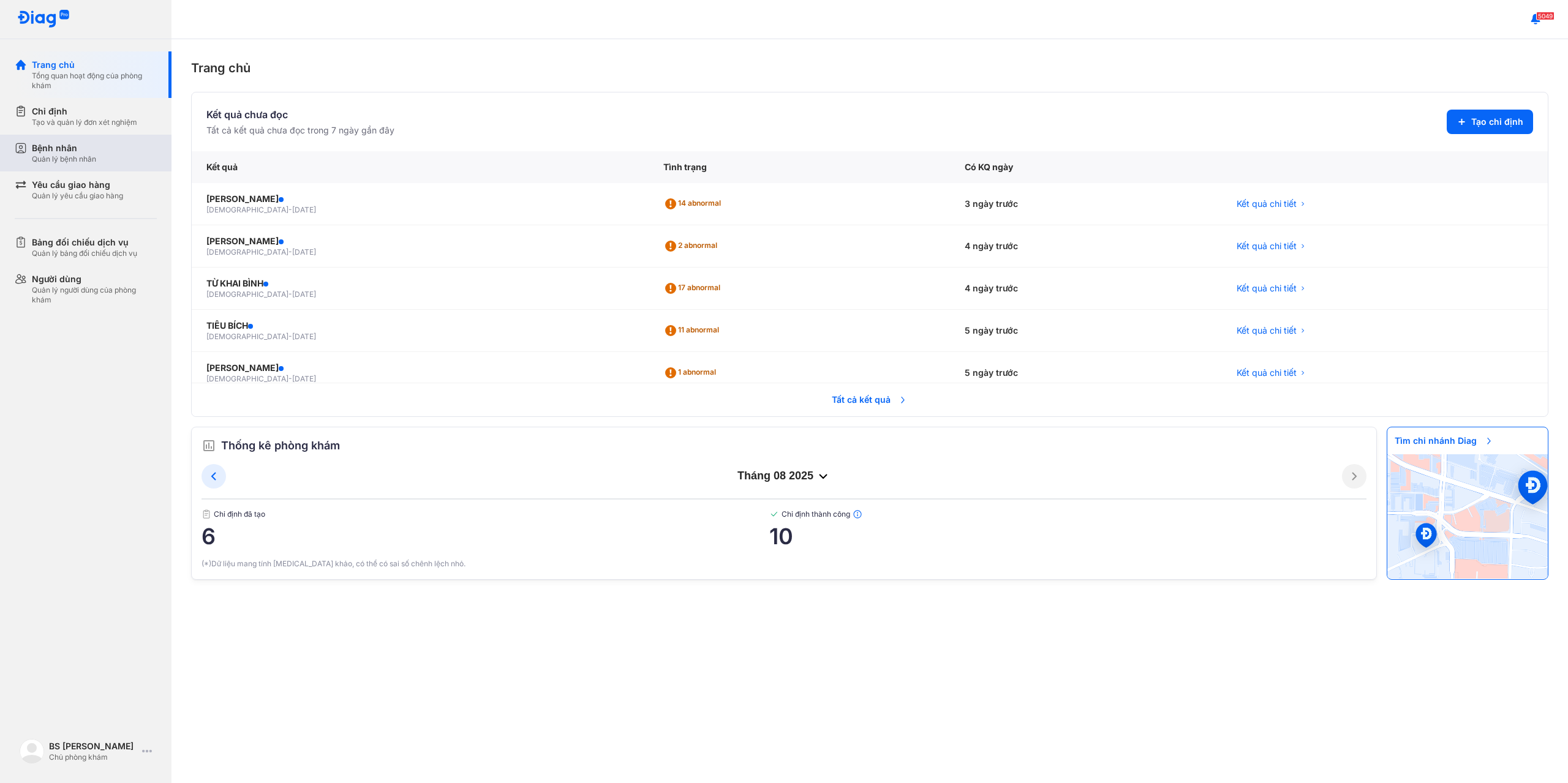
click at [62, 149] on div "Bệnh nhân" at bounding box center [64, 148] width 64 height 12
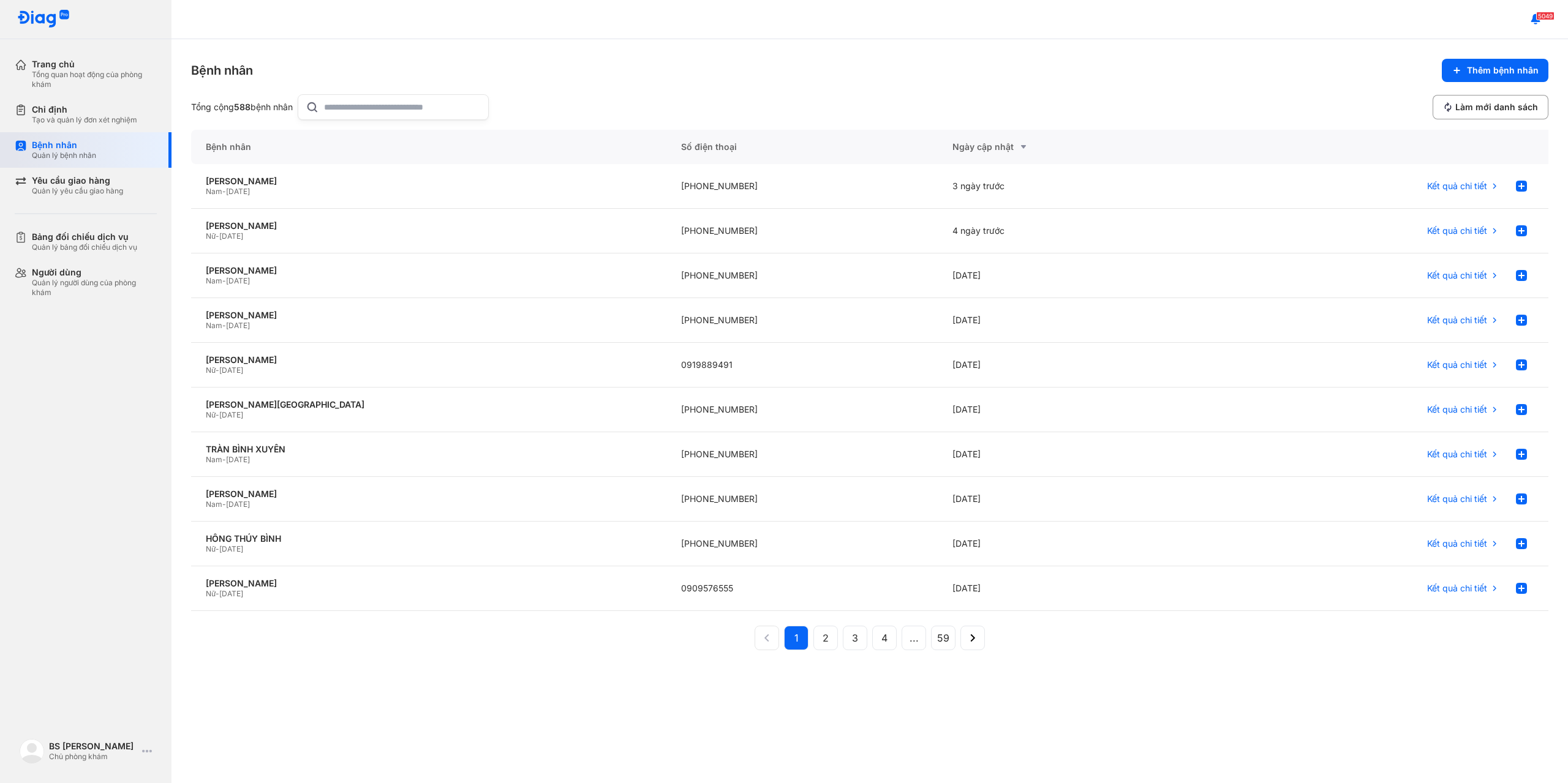
click at [65, 152] on div "Quản lý bệnh nhân" at bounding box center [64, 155] width 64 height 10
click at [347, 108] on input "text" at bounding box center [402, 107] width 157 height 24
type input "*"
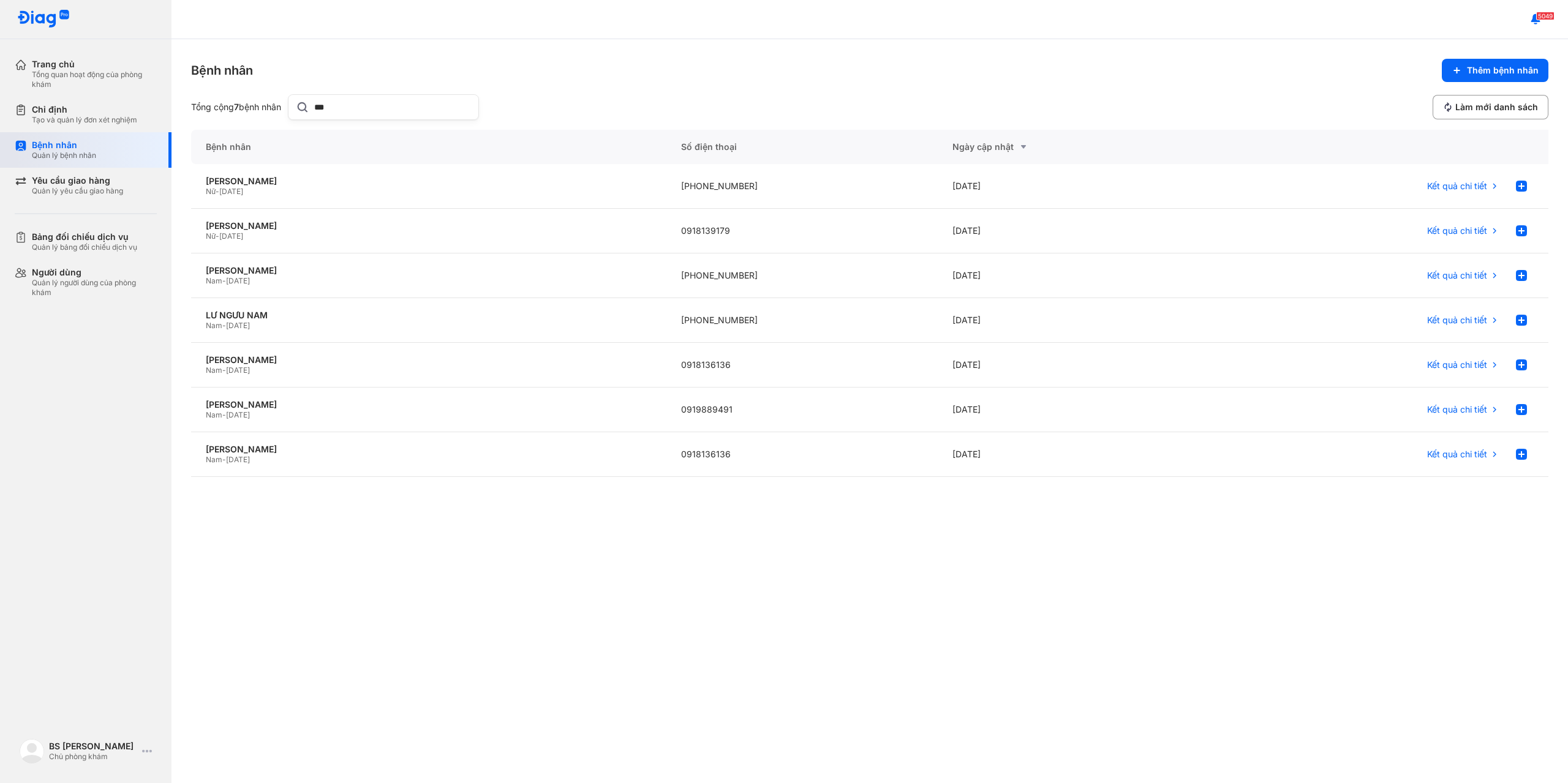
click at [73, 153] on div "Quản lý bệnh nhân" at bounding box center [64, 155] width 64 height 10
click at [49, 142] on div "Bệnh nhân" at bounding box center [64, 145] width 64 height 11
click at [368, 104] on input "***" at bounding box center [392, 107] width 157 height 24
type input "*"
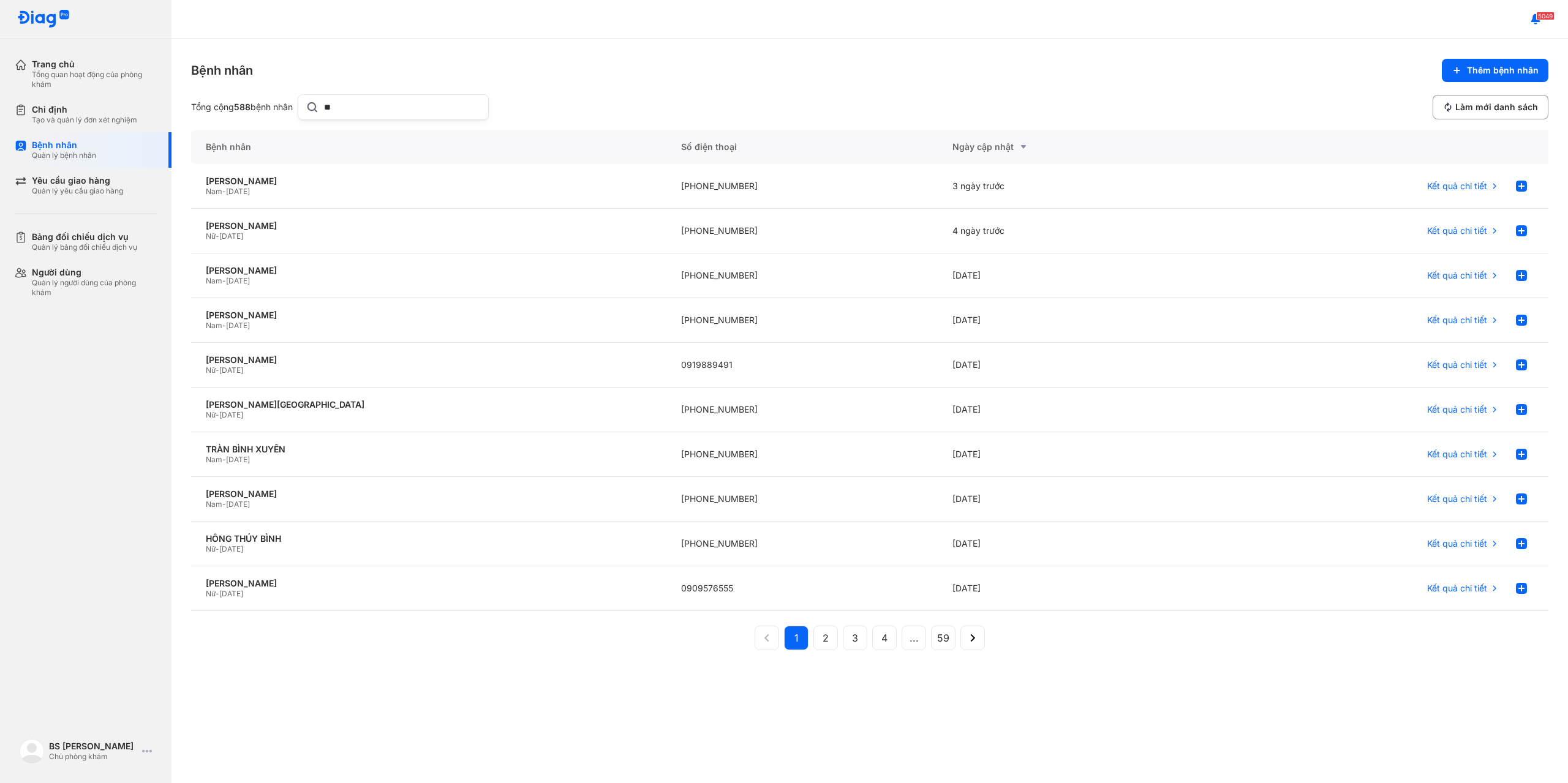
paste input "*"
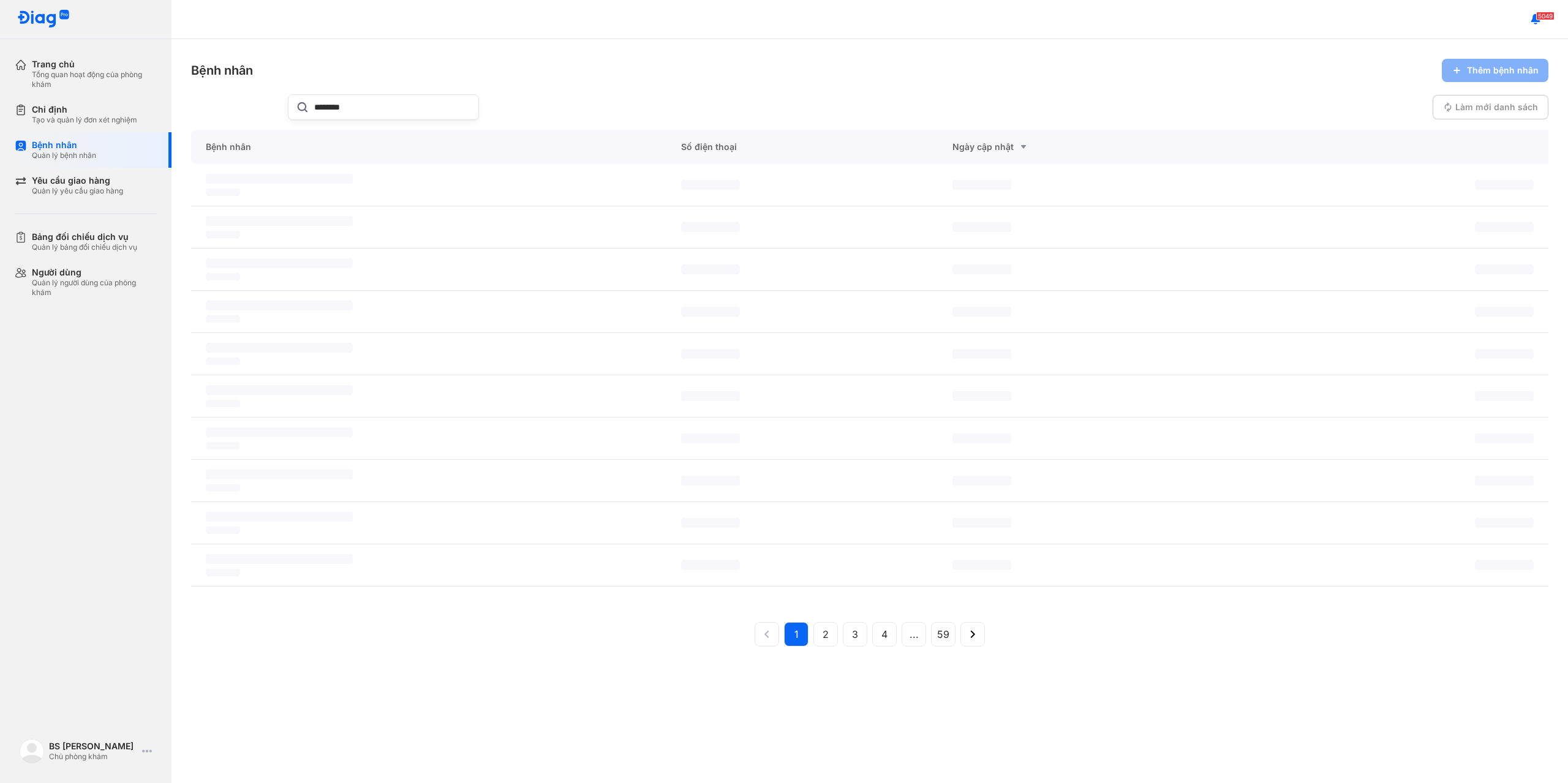
paste input "*"
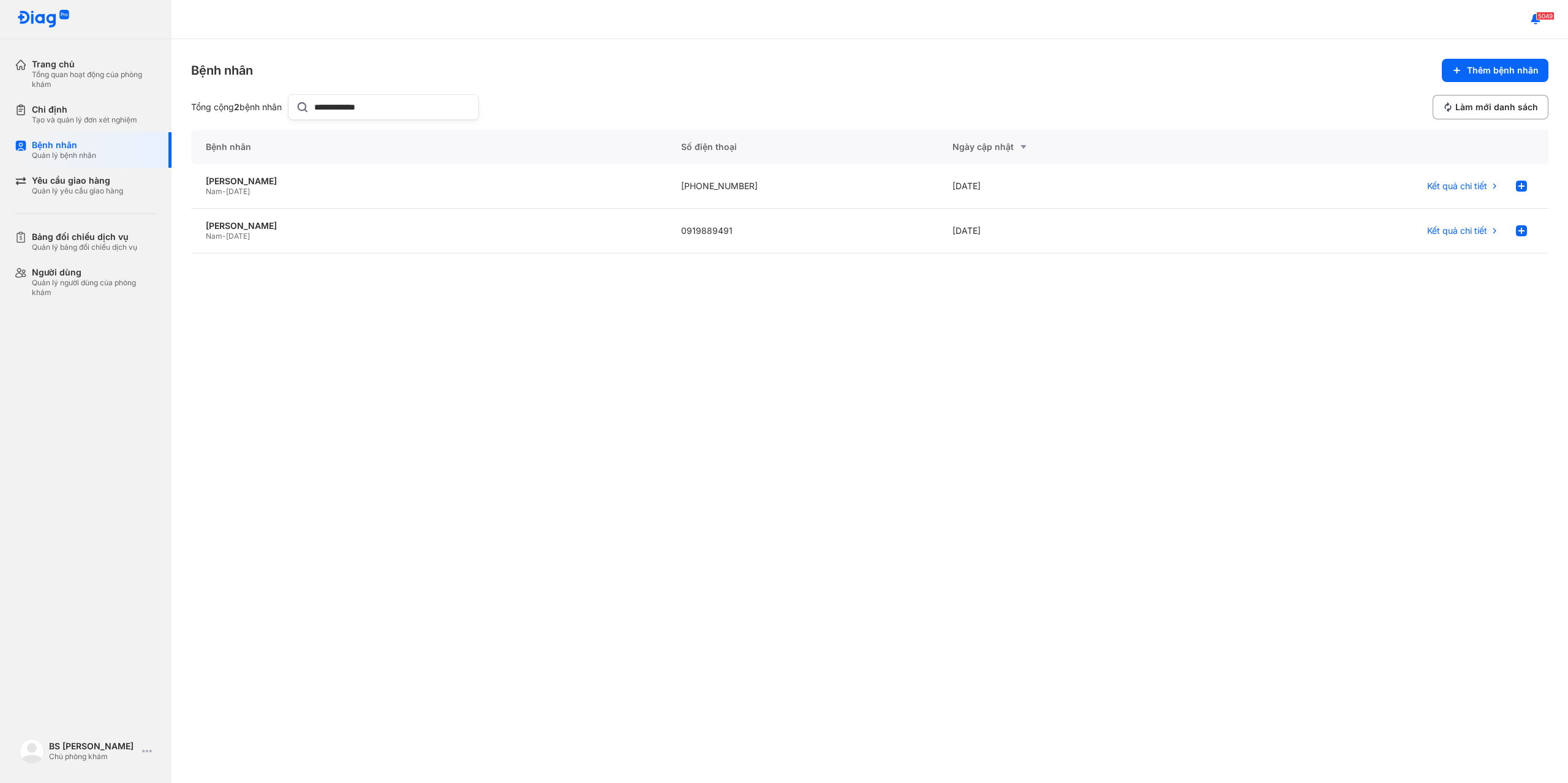
type input "**********"
click at [1002, 145] on div "Ngày cập nhật" at bounding box center [1073, 147] width 242 height 14
click at [273, 185] on div "[PERSON_NAME]" at bounding box center [429, 181] width 446 height 11
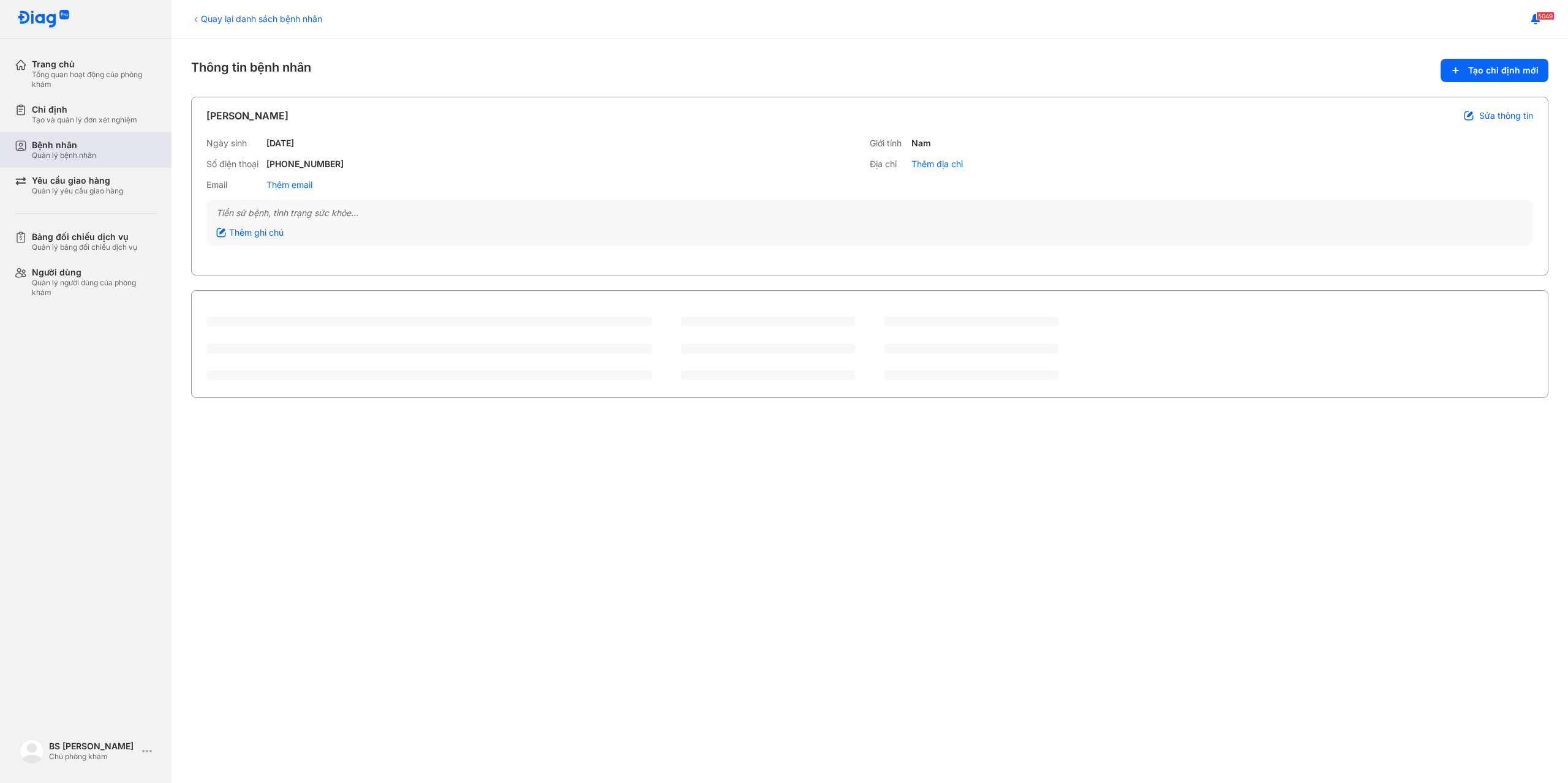
click at [58, 149] on div "Bệnh nhân" at bounding box center [64, 145] width 64 height 11
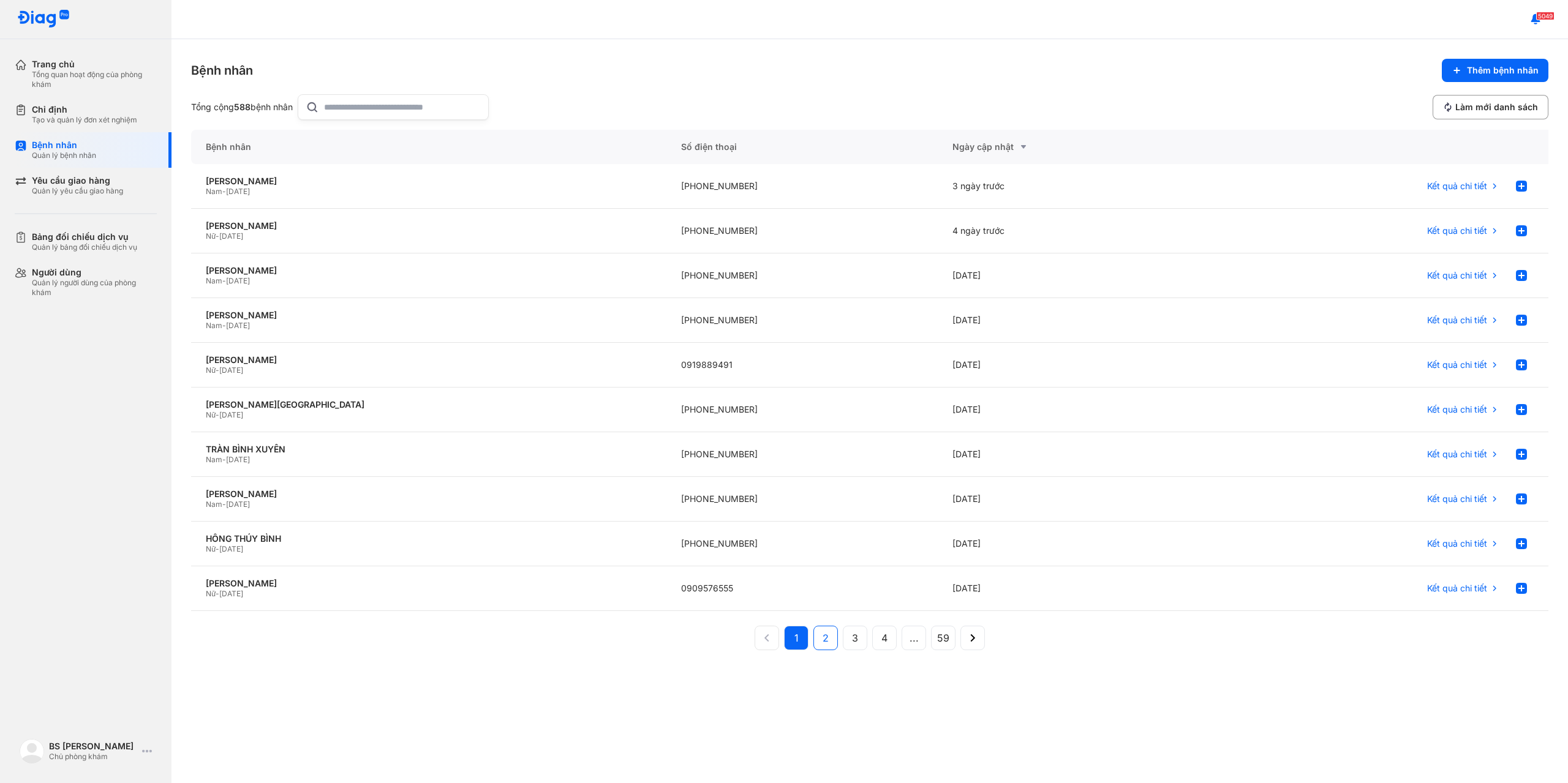
click at [827, 637] on span "2" at bounding box center [825, 638] width 6 height 14
click at [872, 635] on button "3" at bounding box center [884, 638] width 24 height 24
click at [901, 632] on button "4" at bounding box center [913, 638] width 24 height 24
click at [756, 637] on icon at bounding box center [752, 638] width 14 height 14
click at [756, 637] on button at bounding box center [766, 638] width 24 height 24
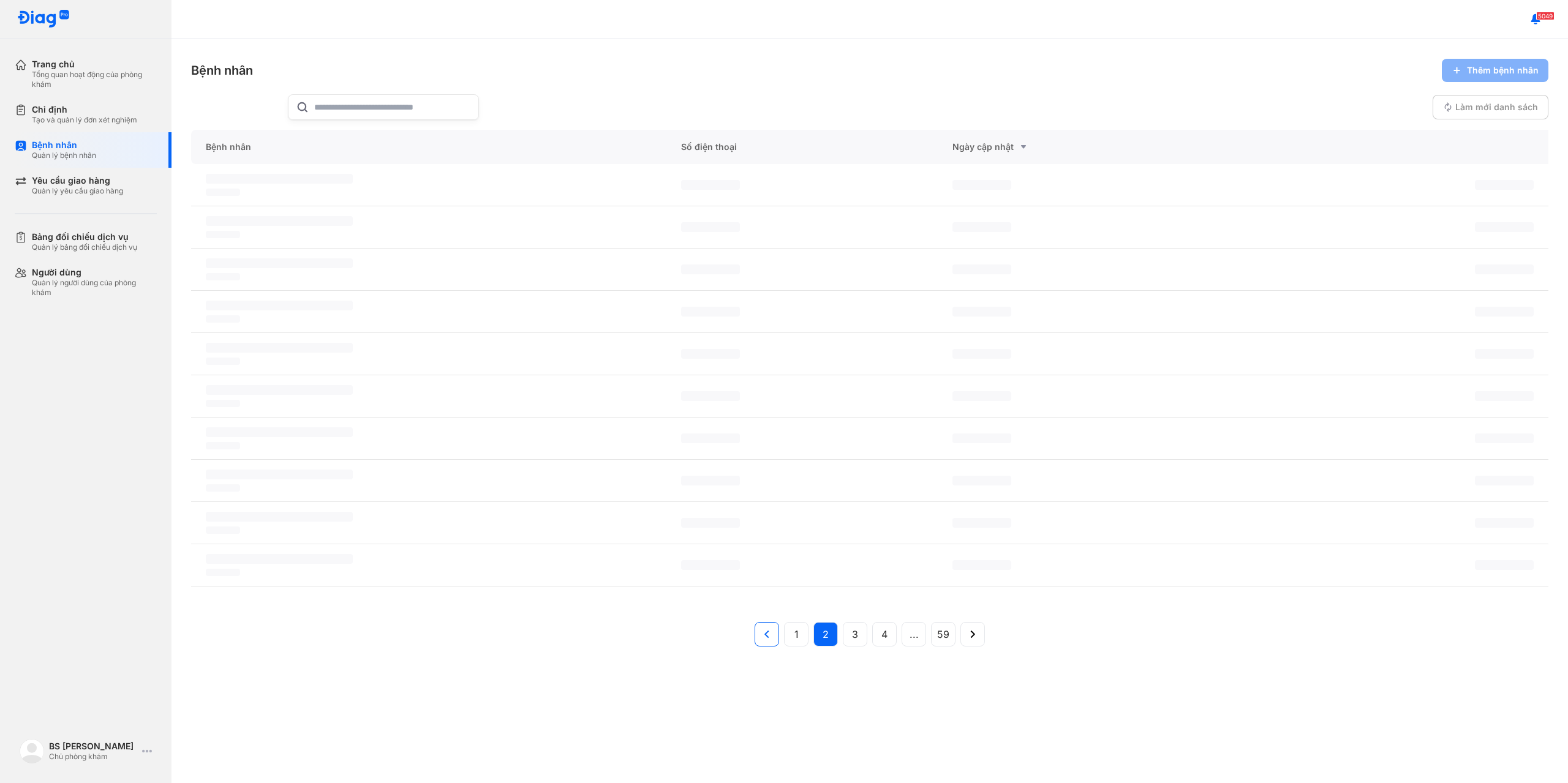
click at [756, 637] on button at bounding box center [766, 634] width 24 height 24
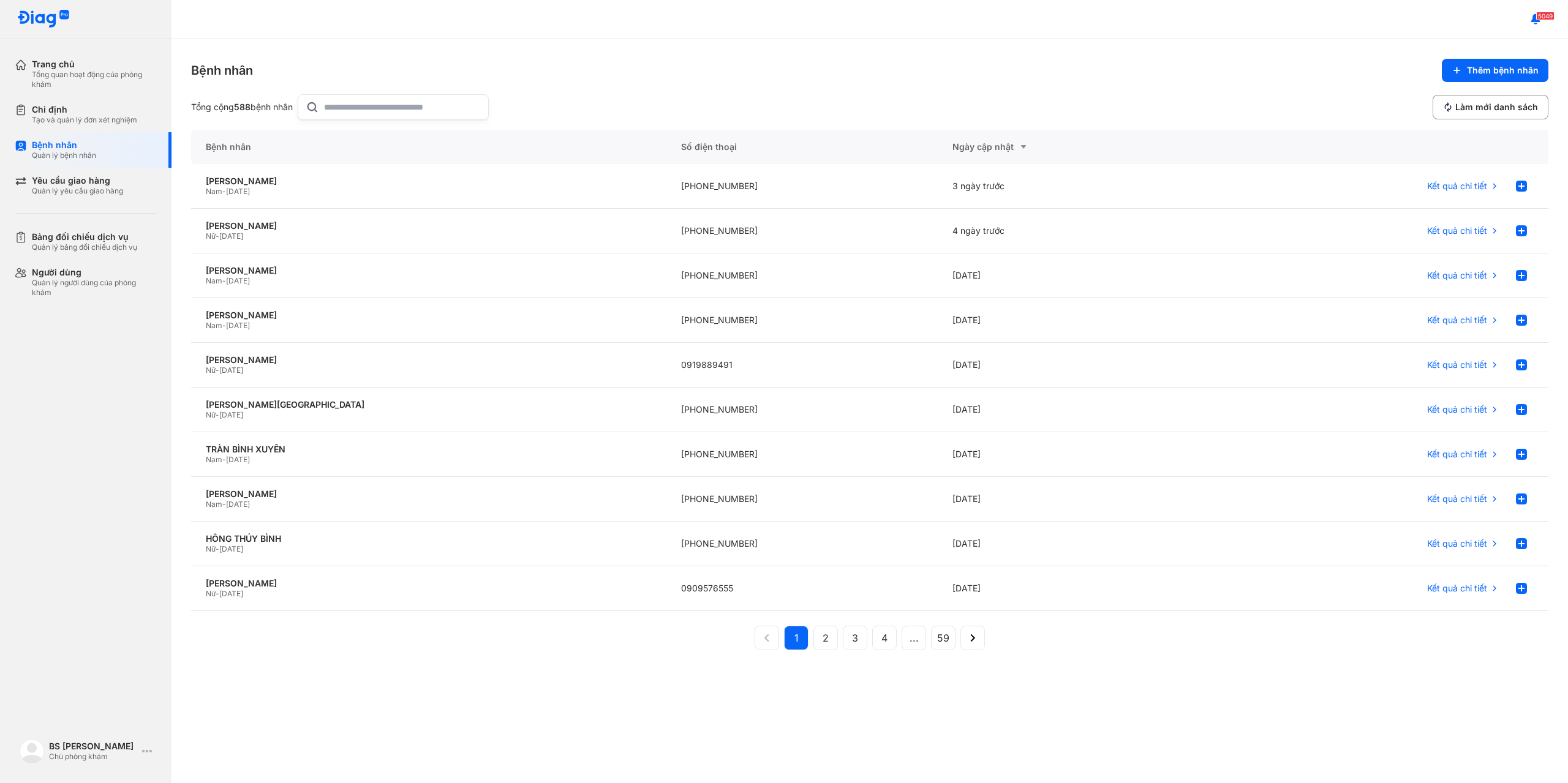
click at [358, 107] on input "text" at bounding box center [402, 107] width 157 height 24
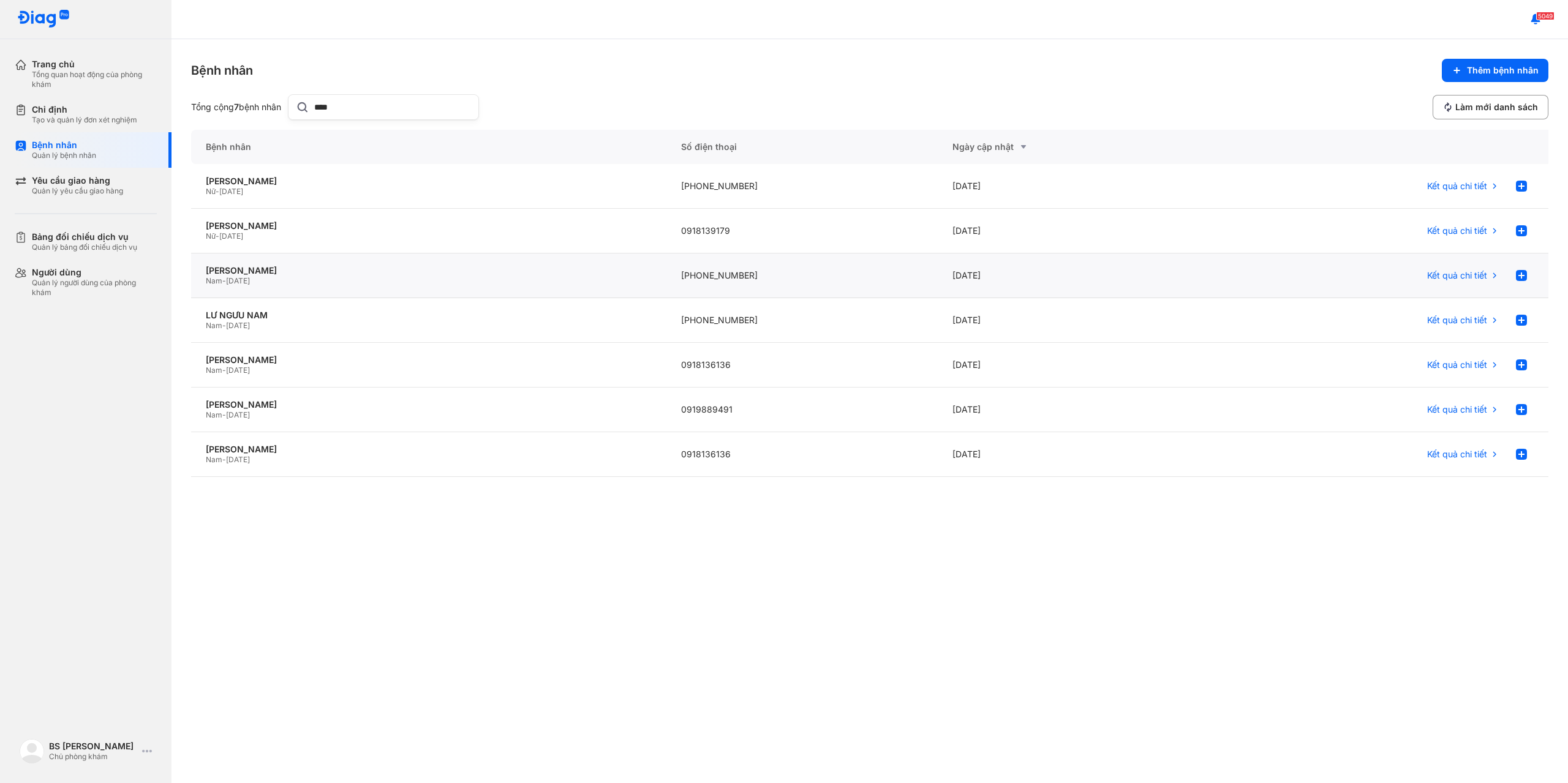
type input "***"
click at [250, 280] on span "[DATE]" at bounding box center [238, 280] width 24 height 9
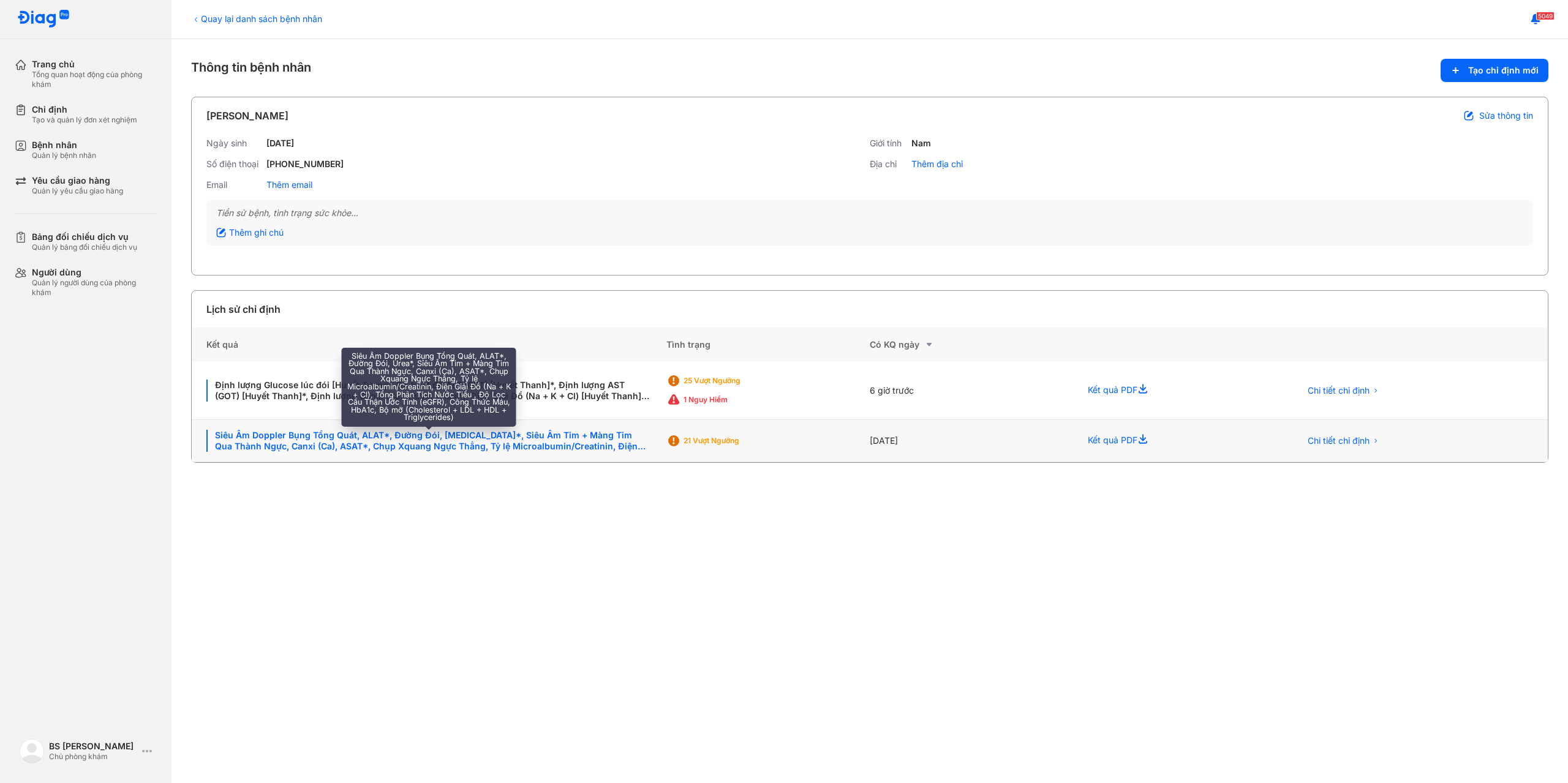
click at [357, 438] on div "Siêu Âm Doppler Bụng Tổng Quát, ALAT*, Đường Đói, [MEDICAL_DATA]*, Siêu Âm Tim …" at bounding box center [429, 441] width 445 height 22
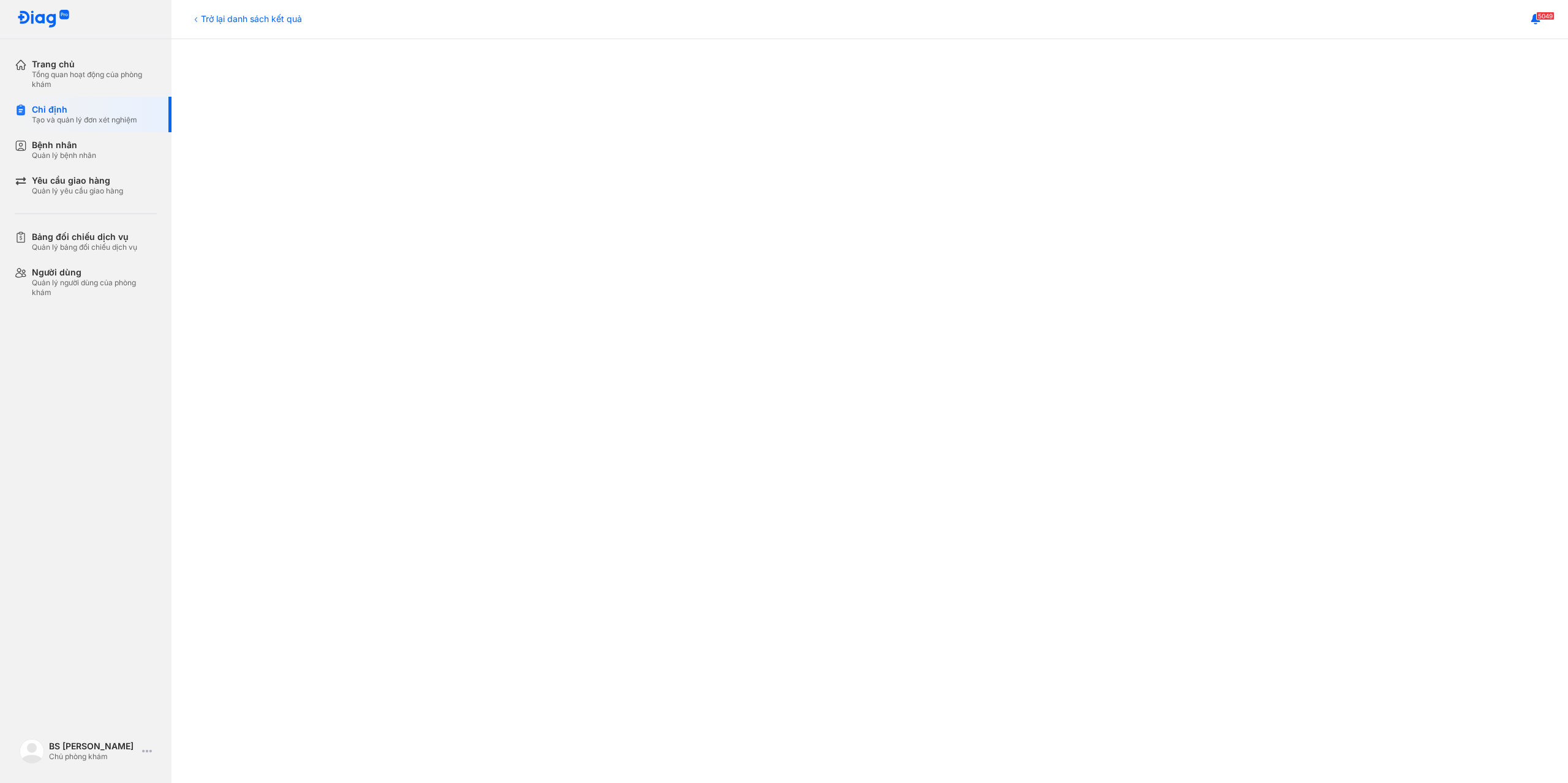
scroll to position [306, 0]
click at [66, 141] on div "Bệnh nhân" at bounding box center [64, 145] width 64 height 11
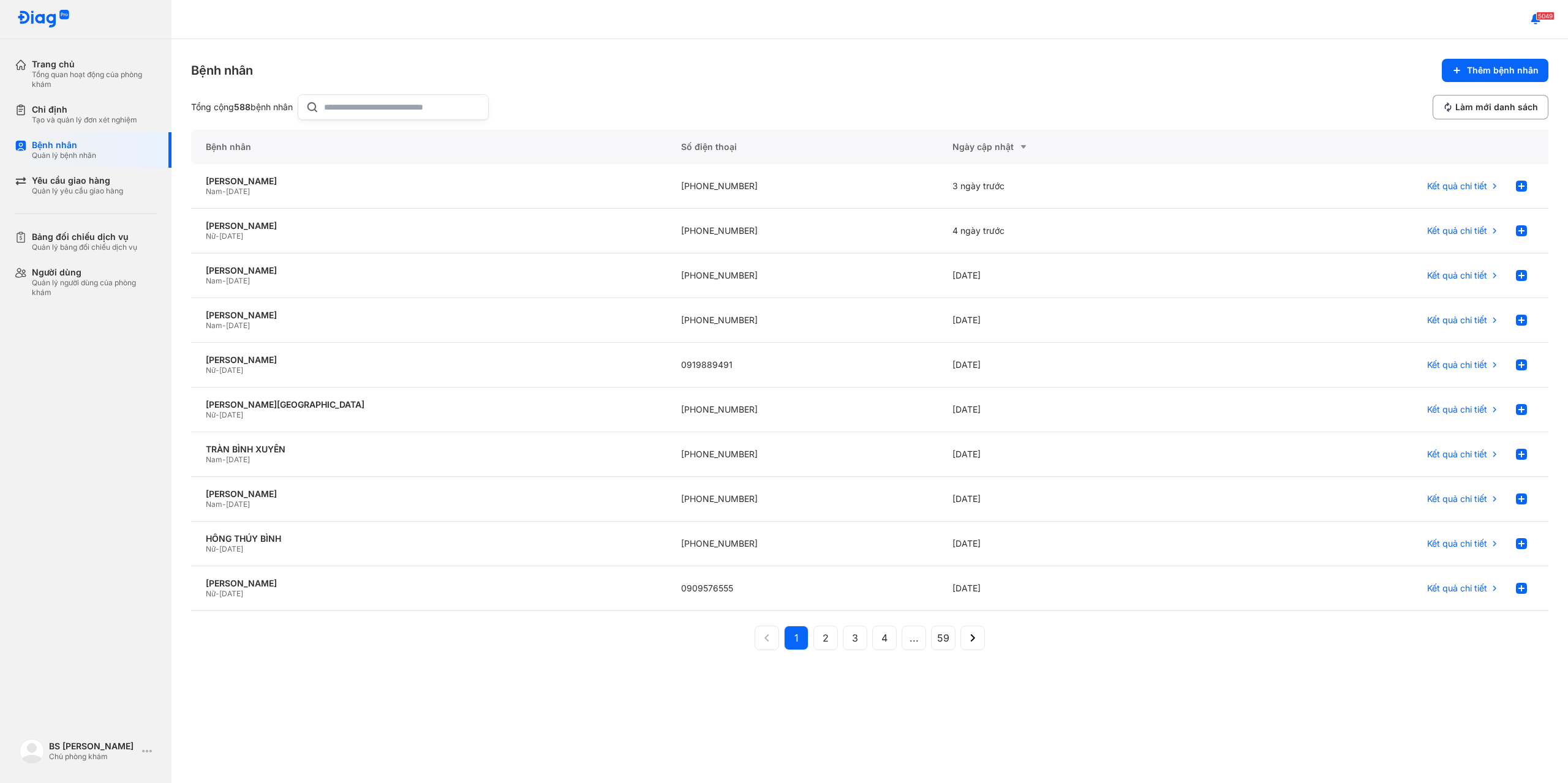
click at [366, 109] on input "text" at bounding box center [402, 107] width 157 height 24
paste input "*"
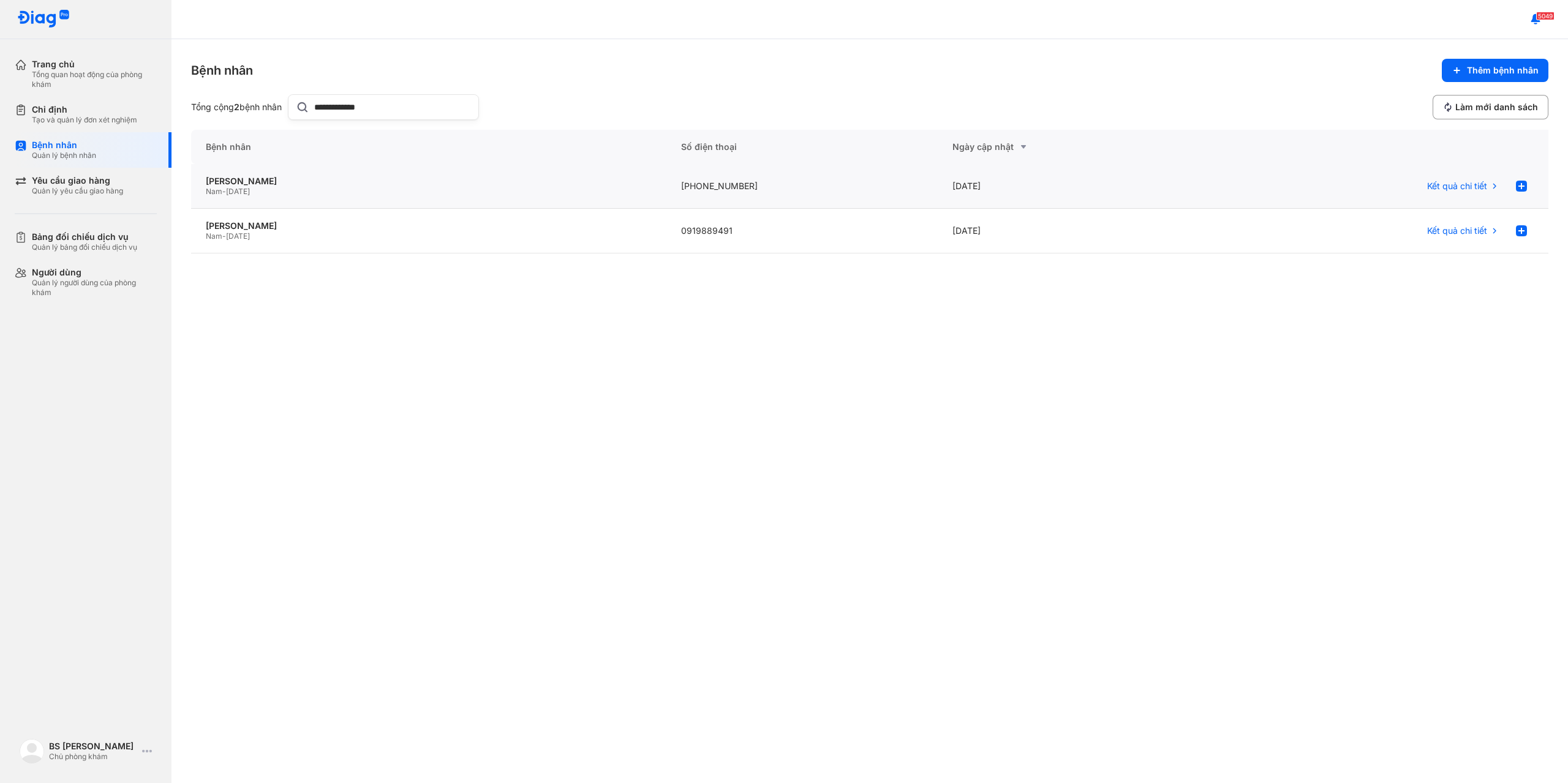
type input "**********"
click at [269, 191] on div "Nam - 22/01/1984" at bounding box center [429, 191] width 446 height 10
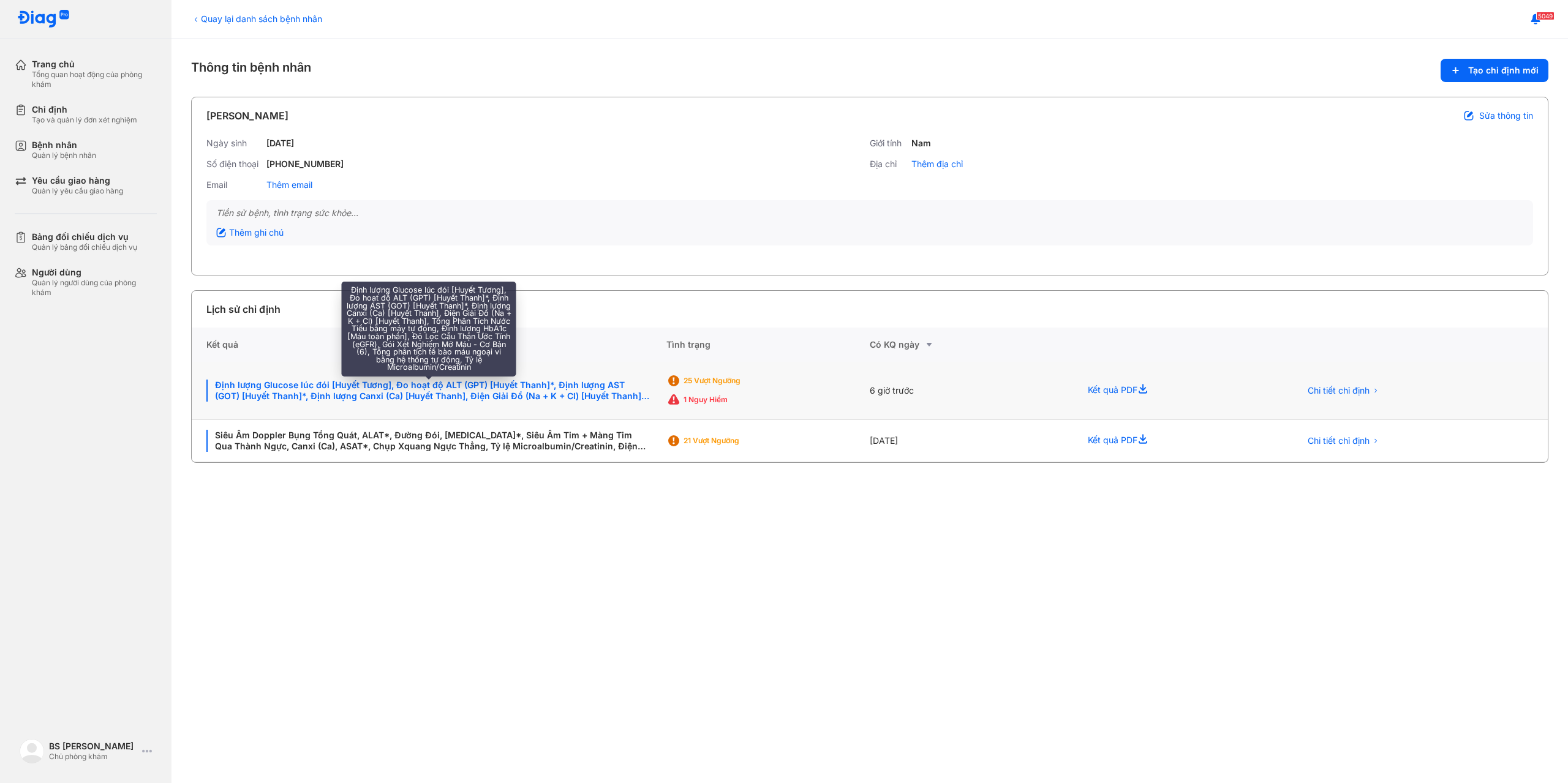
click at [361, 387] on div "Định lượng Glucose lúc đói [Huyết Tương], Đo hoạt độ ALT (GPT) [Huyết Thanh]*, …" at bounding box center [429, 391] width 445 height 22
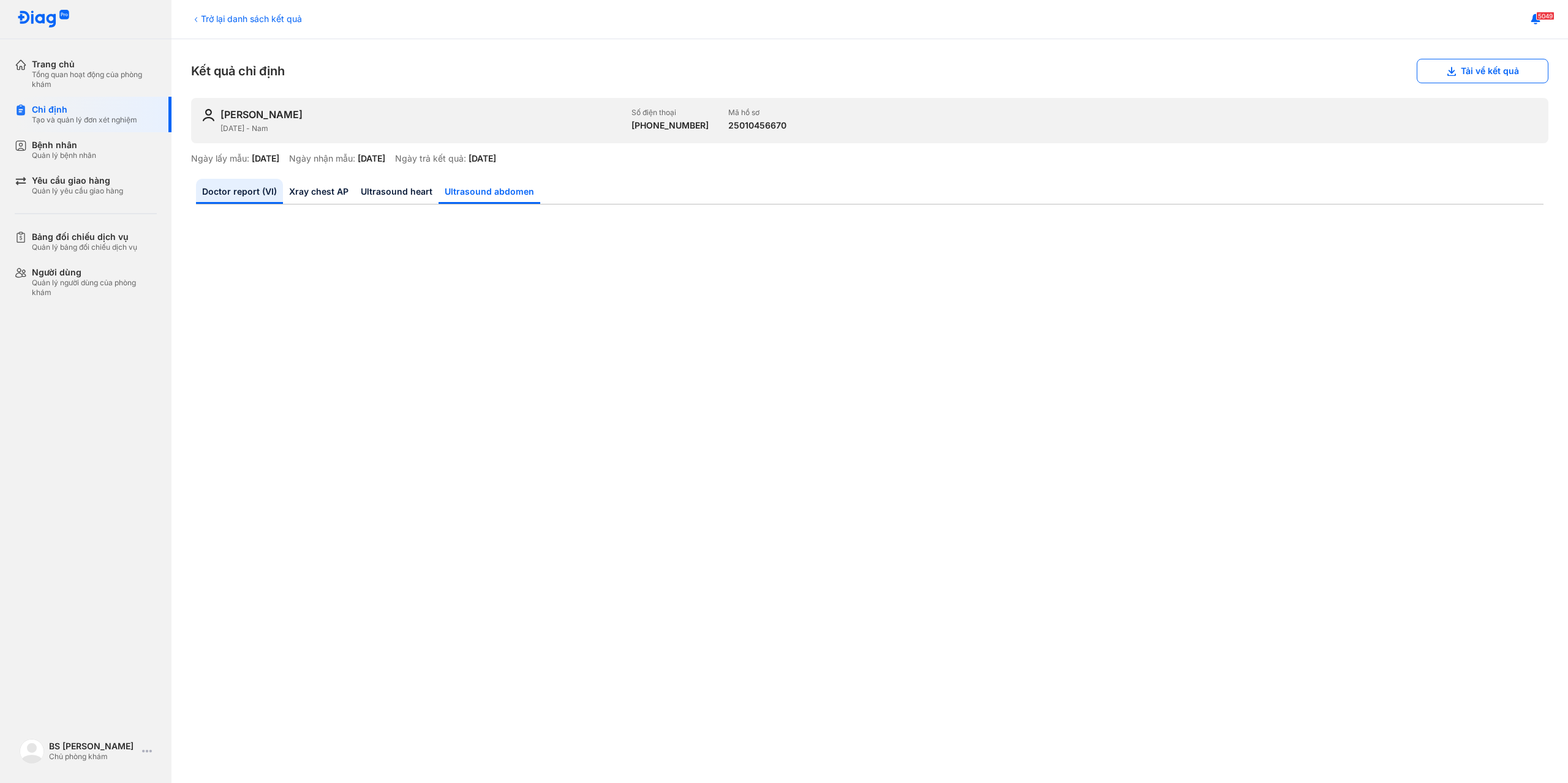
click at [460, 187] on link "Ultrasound abdomen" at bounding box center [489, 191] width 102 height 25
click at [224, 188] on link "Doctor report (VI)" at bounding box center [239, 191] width 87 height 25
click at [398, 191] on link "Ultrasound heart" at bounding box center [397, 191] width 84 height 25
click at [325, 193] on link "Xray chest AP" at bounding box center [319, 191] width 71 height 25
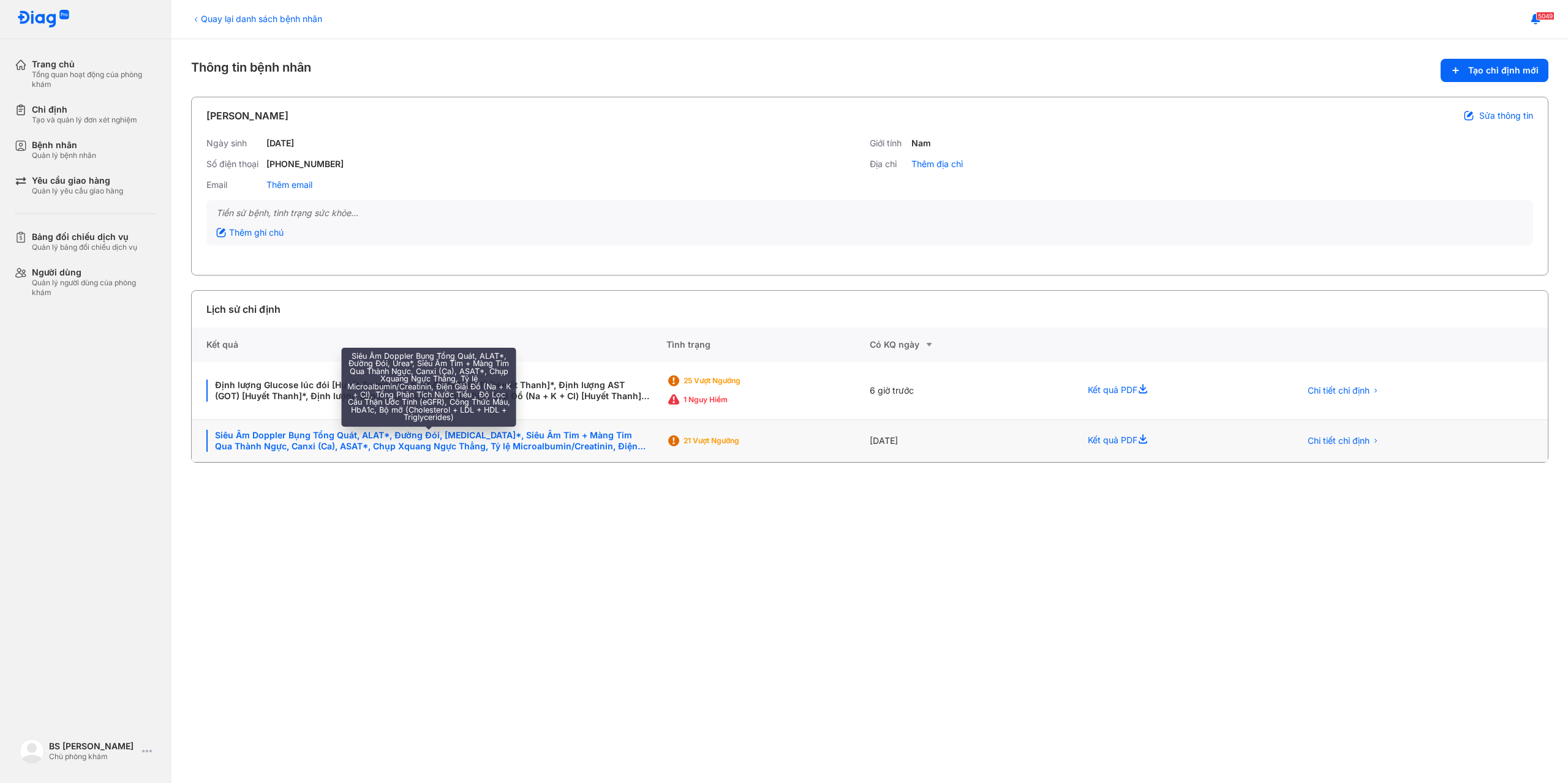
click at [484, 433] on div "Siêu Âm Doppler Bụng Tổng Quát, ALAT*, Đường Đói, [MEDICAL_DATA]*, Siêu Âm Tim …" at bounding box center [429, 441] width 445 height 22
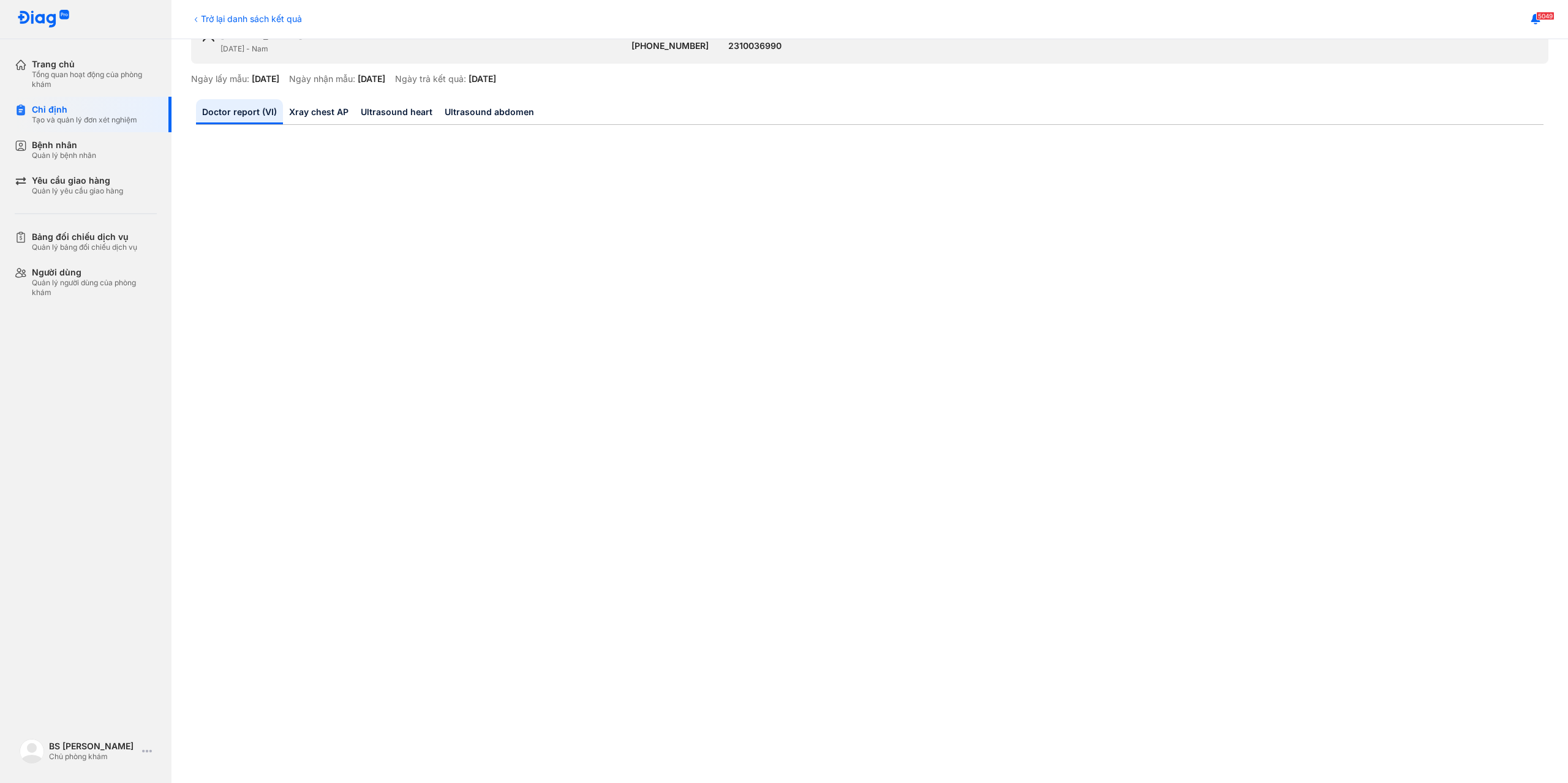
scroll to position [61, 0]
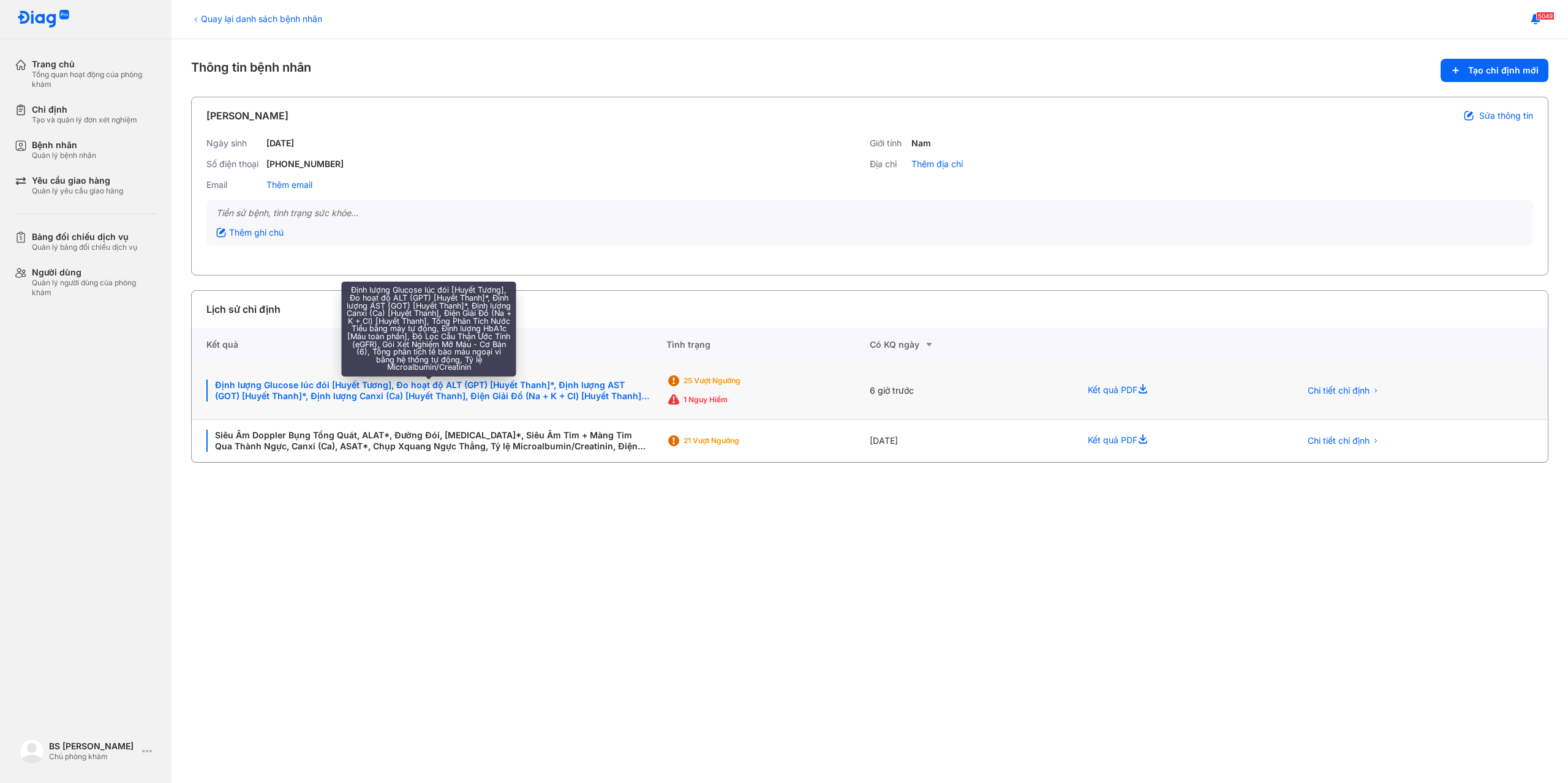
click at [359, 386] on div "Định lượng Glucose lúc đói [Huyết Tương], Đo hoạt độ ALT (GPT) [Huyết Thanh]*, …" at bounding box center [429, 391] width 445 height 22
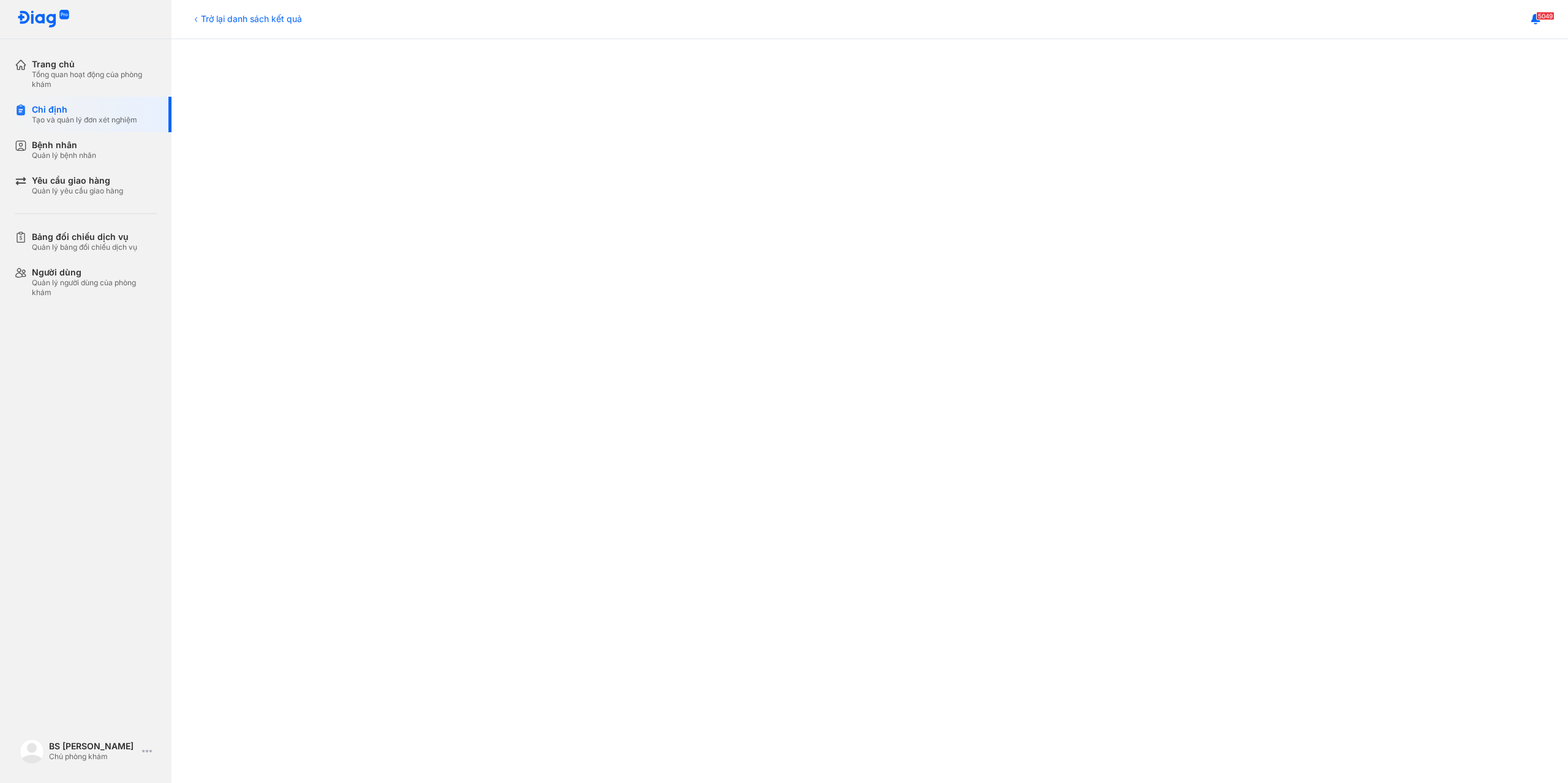
scroll to position [183, 0]
click at [49, 153] on div "Quản lý bệnh nhân" at bounding box center [64, 155] width 64 height 10
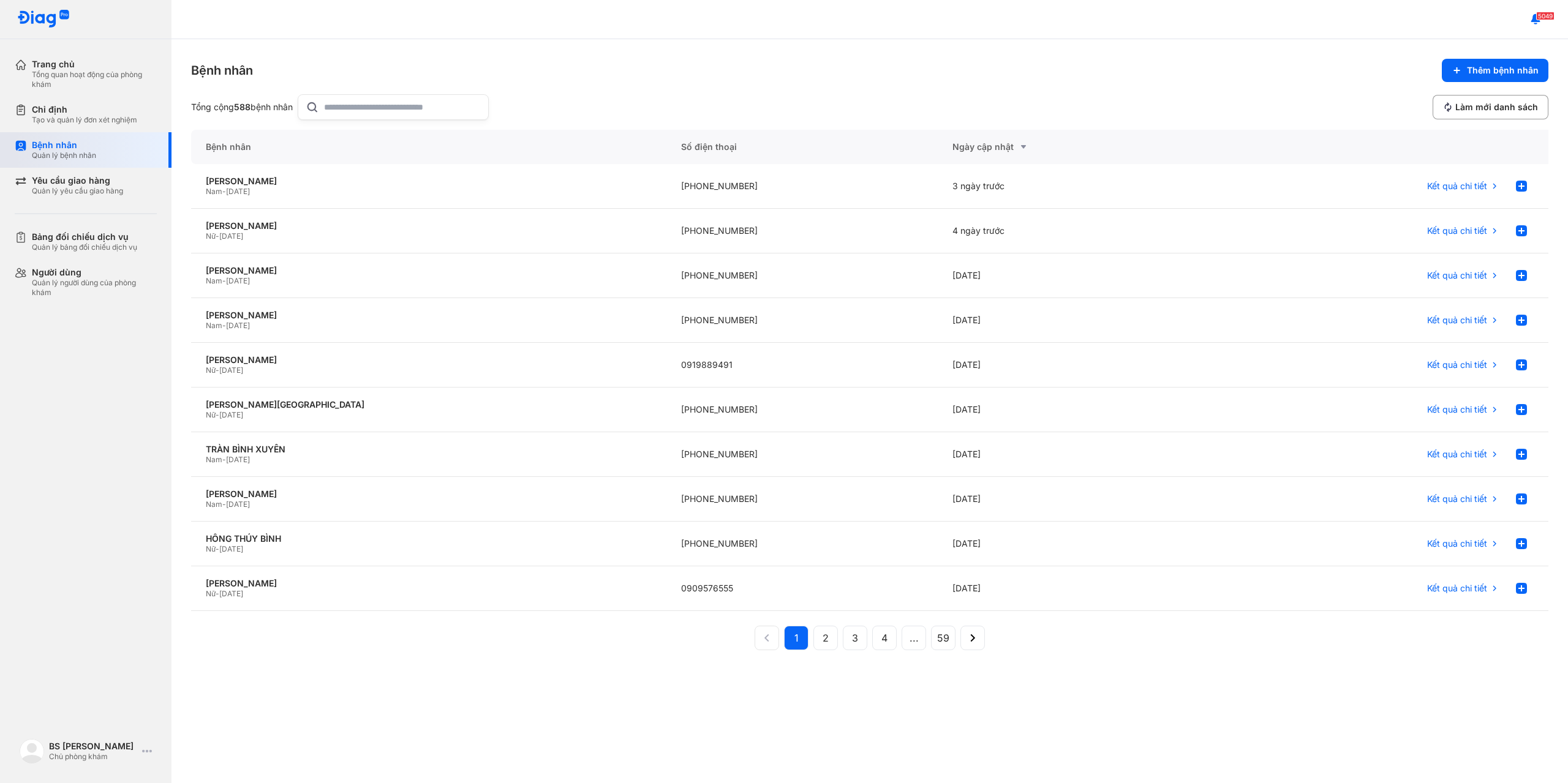
click at [54, 149] on div "Bệnh nhân" at bounding box center [64, 145] width 64 height 11
click at [50, 70] on div "Tổng quan hoạt động của phòng khám" at bounding box center [94, 79] width 125 height 20
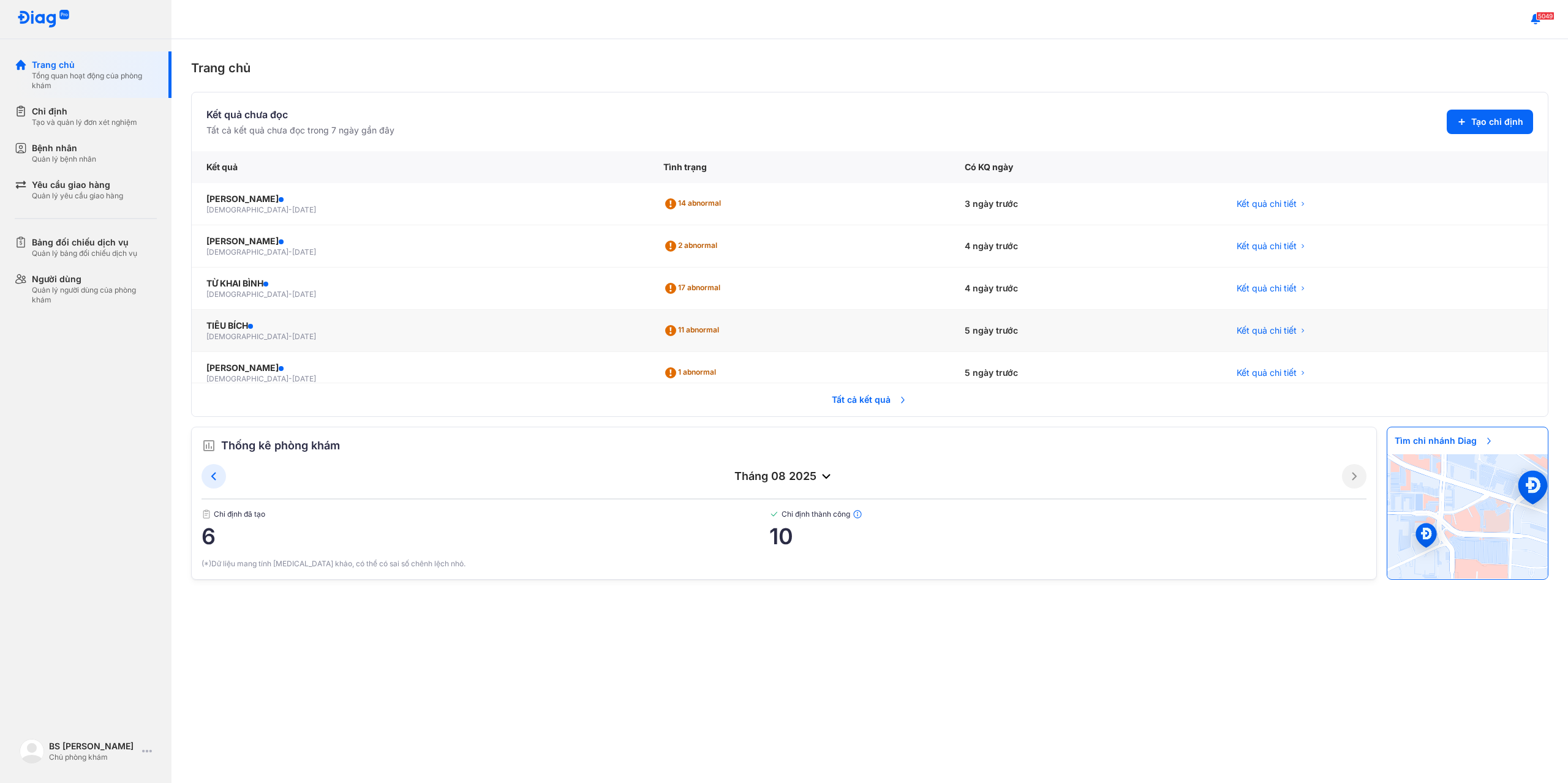
click at [663, 331] on div "11 abnormal" at bounding box center [694, 331] width 60 height 20
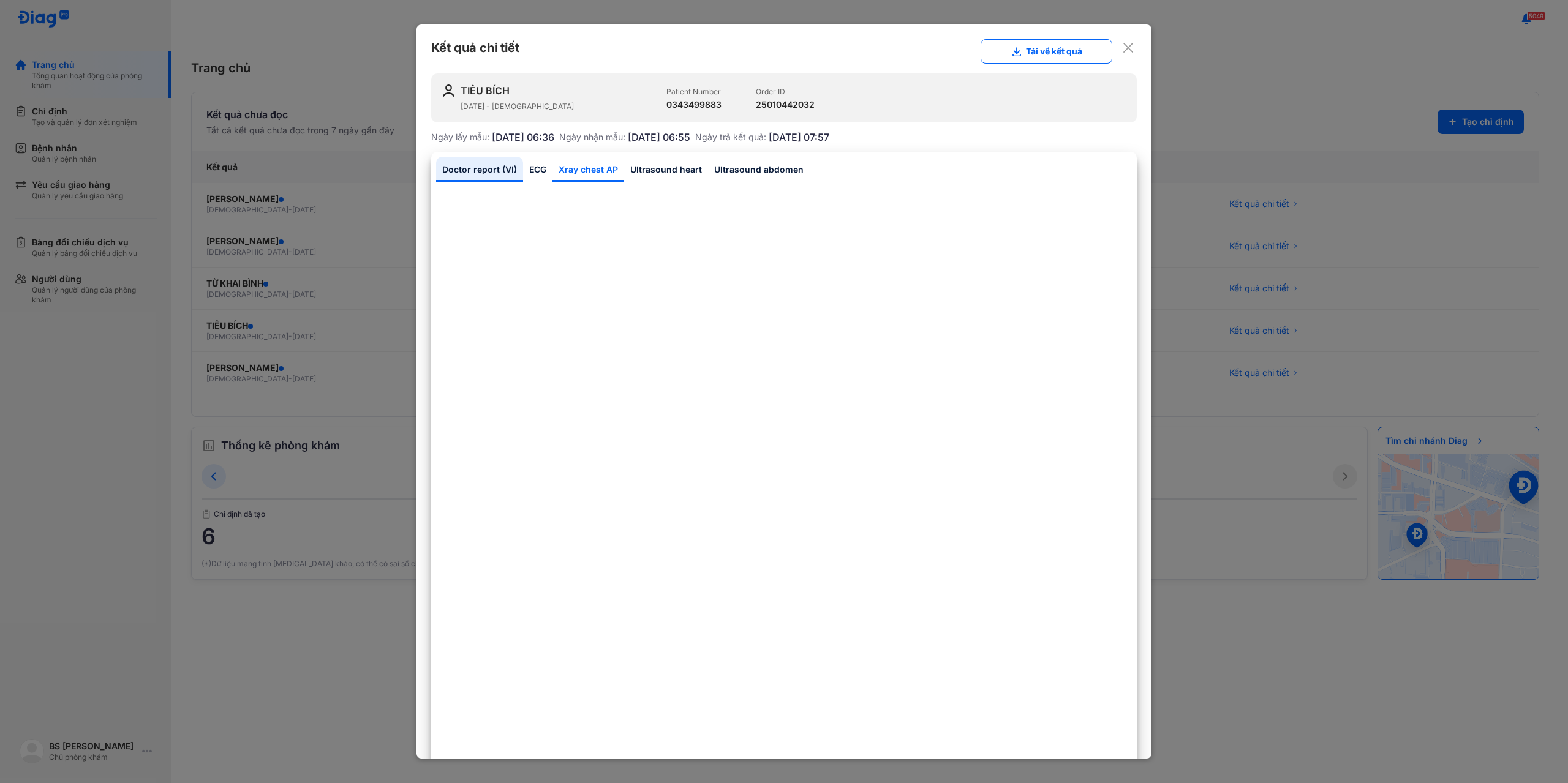
click at [571, 176] on link "Xray chest AP" at bounding box center [588, 169] width 71 height 25
click at [639, 170] on link "Ultrasound heart" at bounding box center [666, 169] width 84 height 25
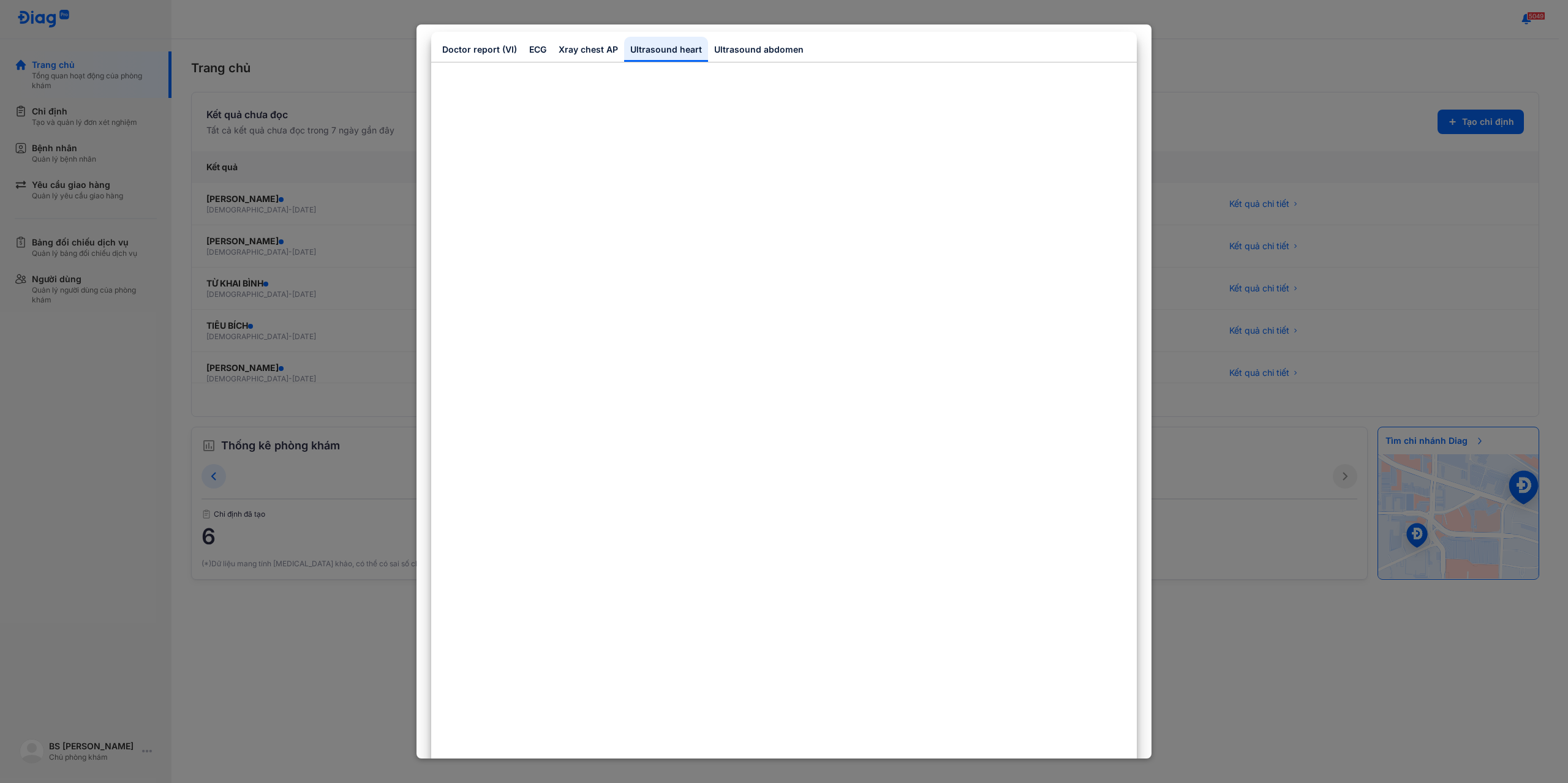
scroll to position [123, 0]
click at [735, 47] on link "Ultrasound abdomen" at bounding box center [758, 47] width 102 height 25
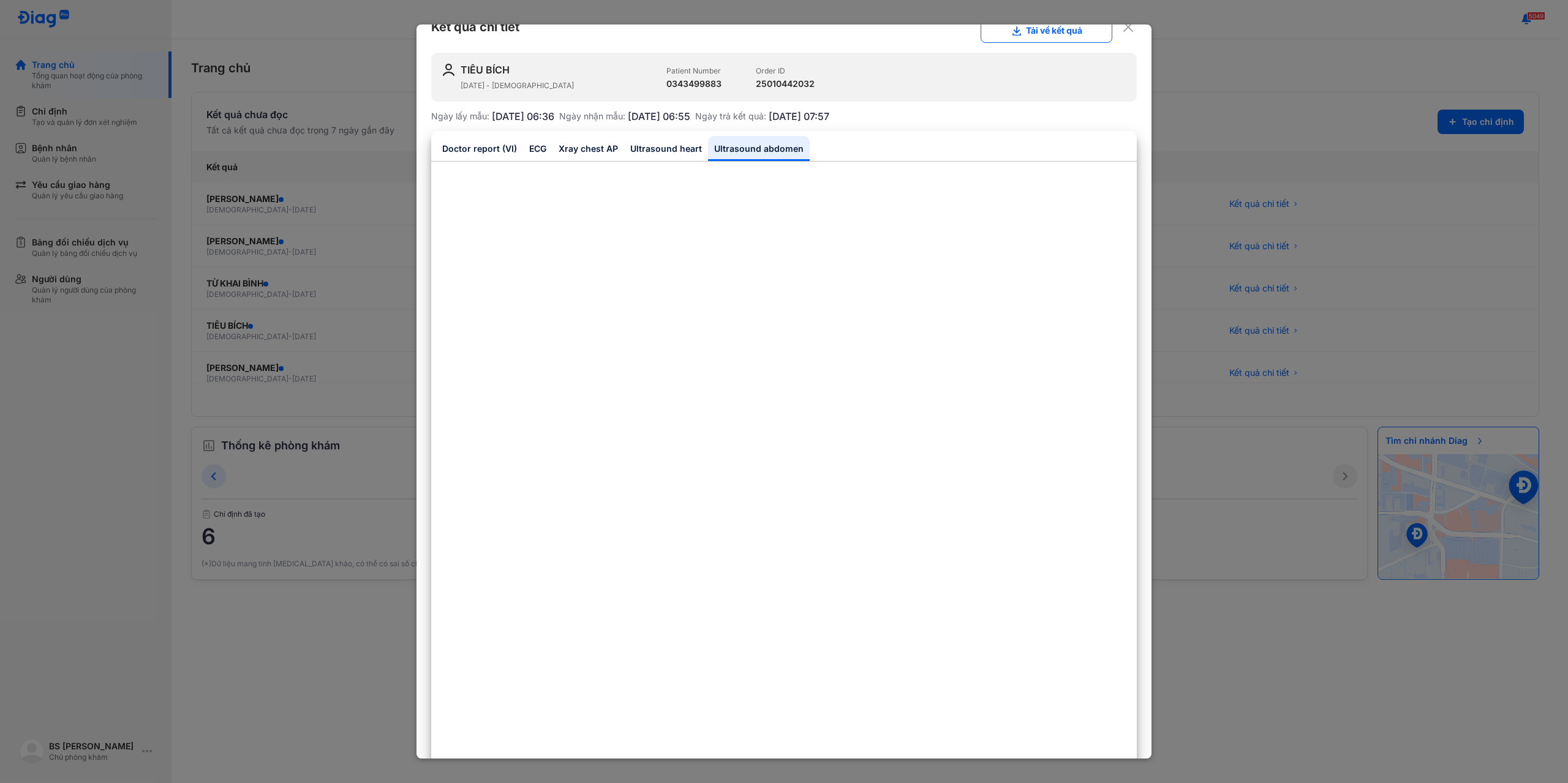
scroll to position [0, 0]
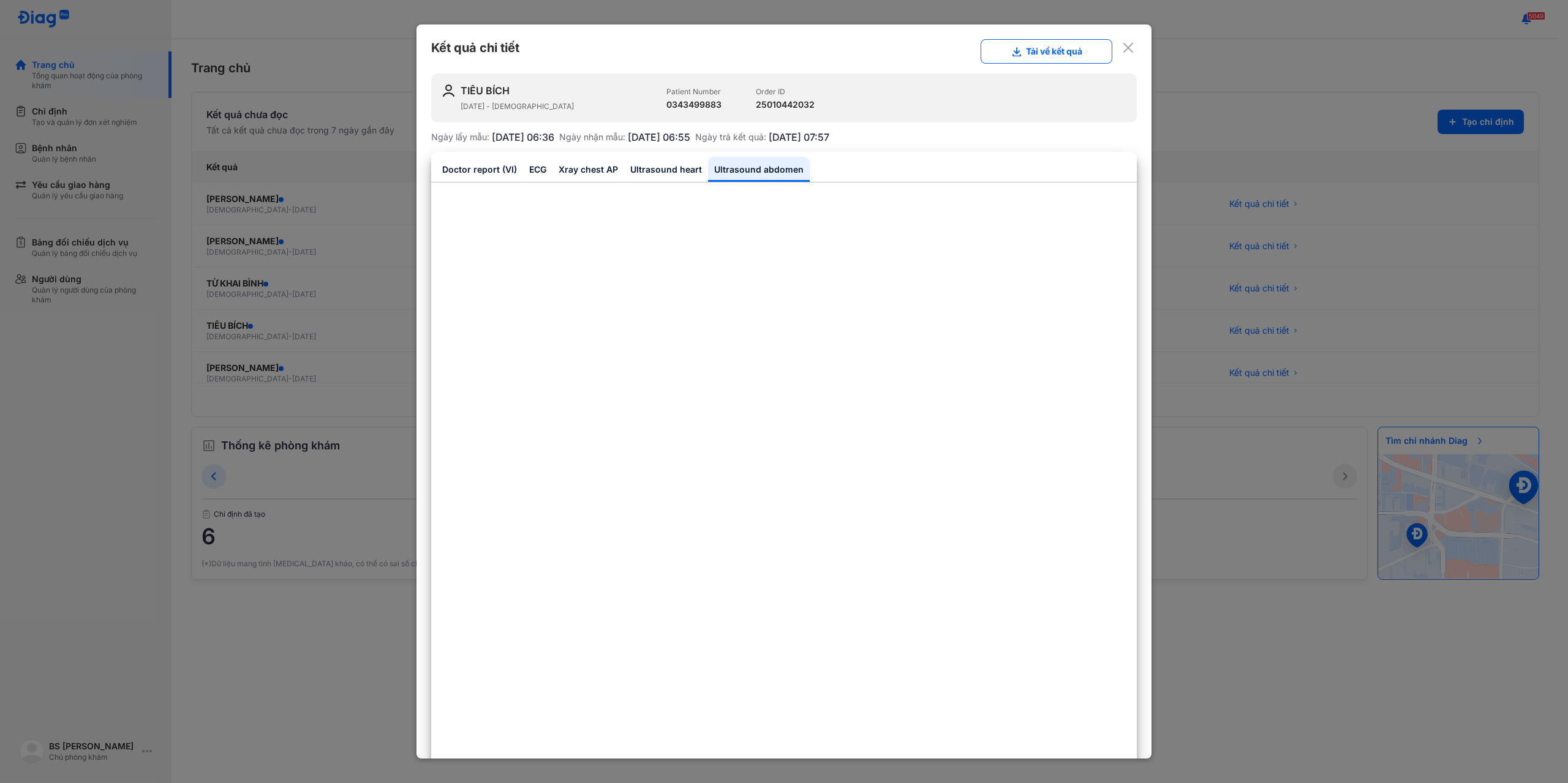
click at [1123, 49] on use at bounding box center [1127, 47] width 10 height 10
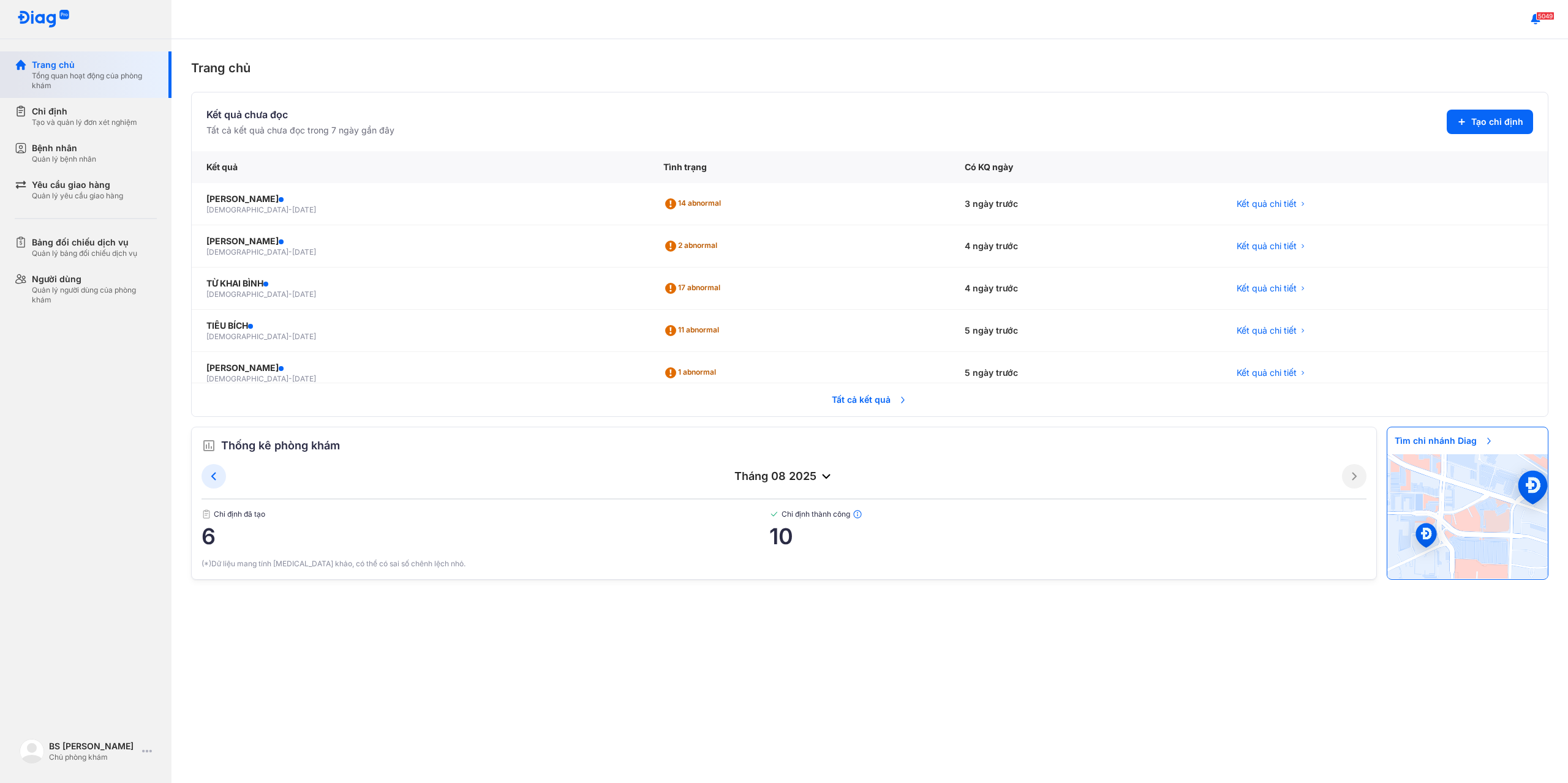
click at [47, 77] on div "Tổng quan hoạt động của phòng khám" at bounding box center [94, 81] width 125 height 20
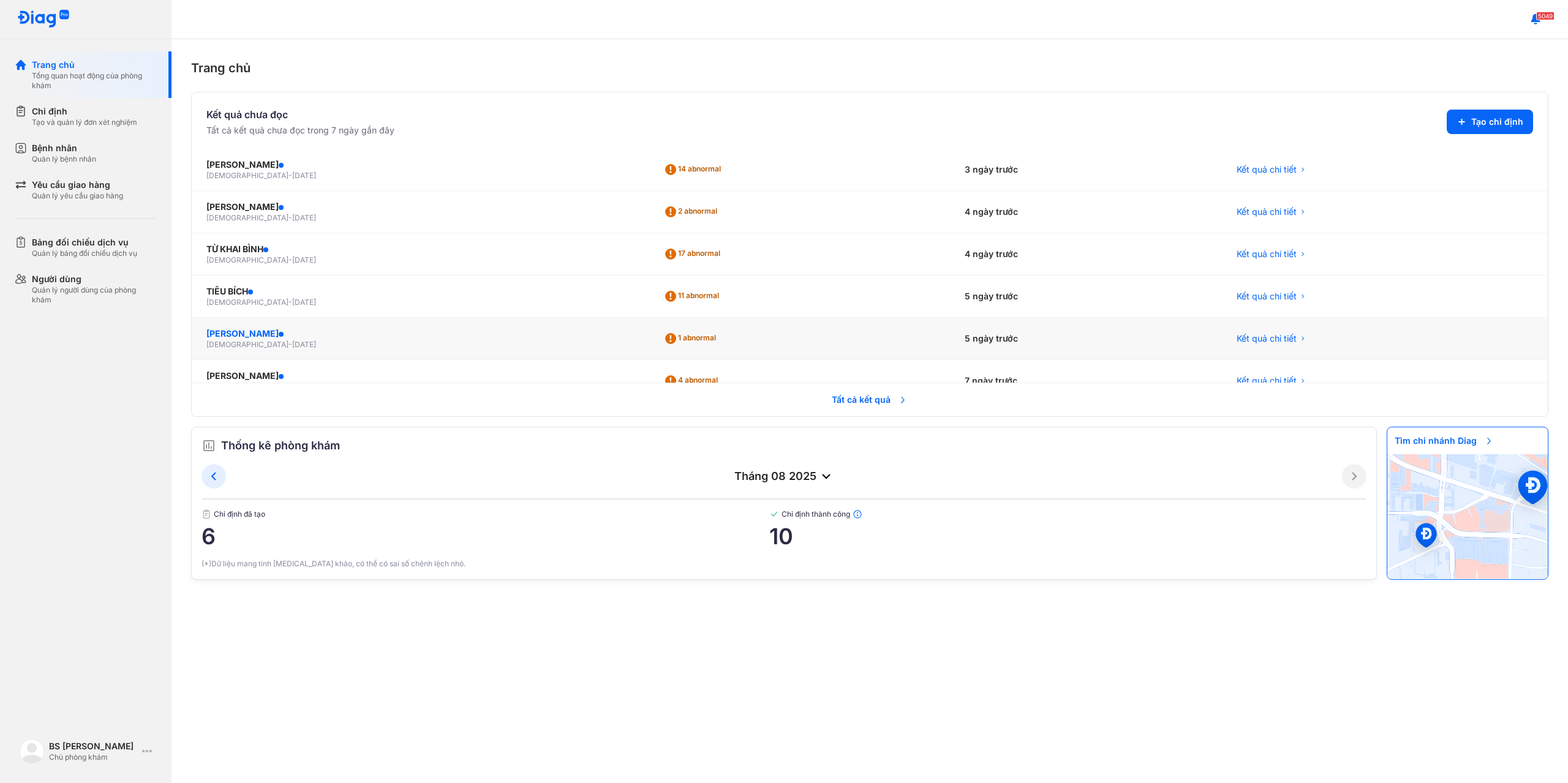
scroll to position [51, 0]
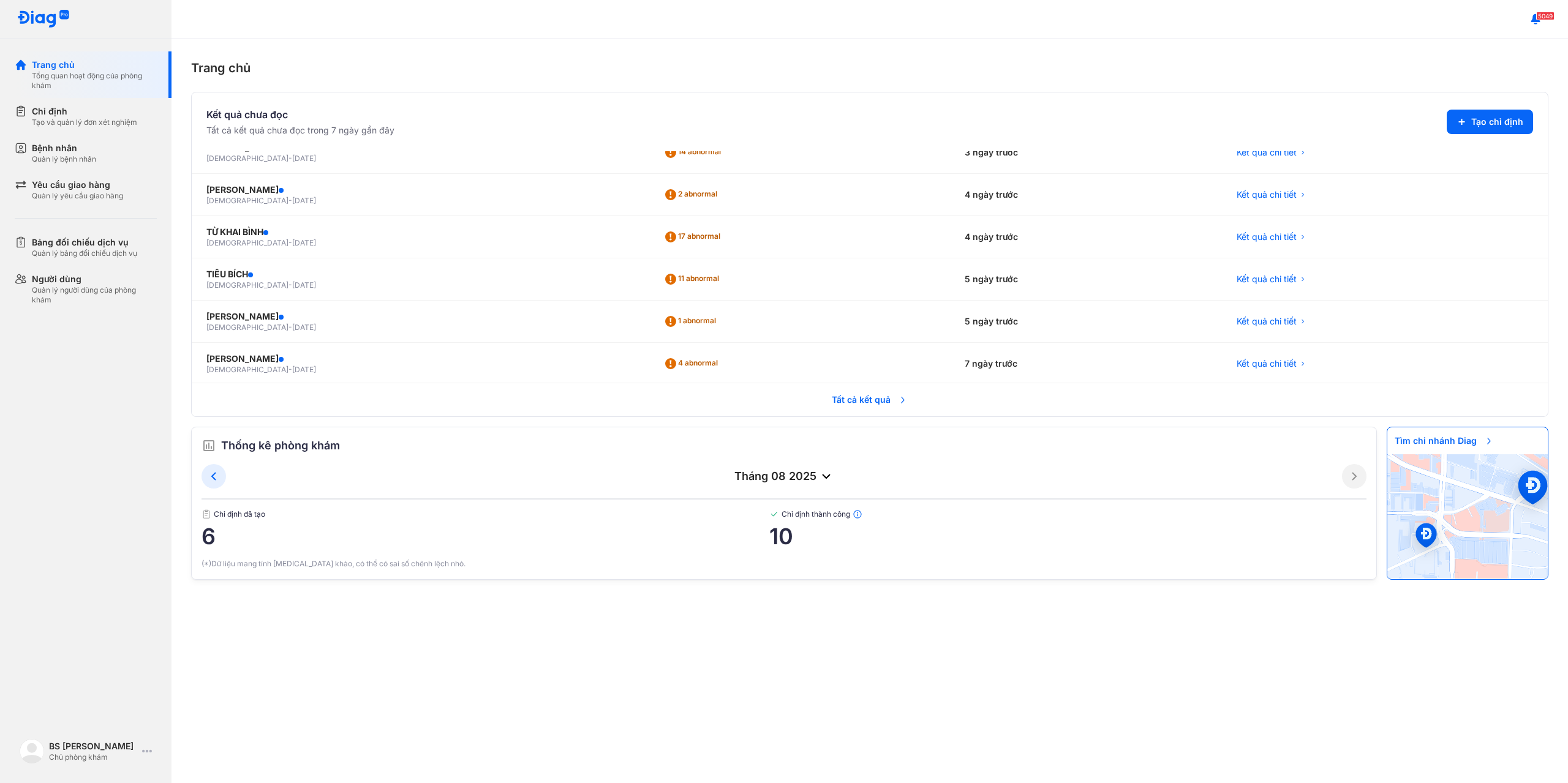
click at [852, 395] on span "Tất cả kết quả" at bounding box center [869, 399] width 90 height 27
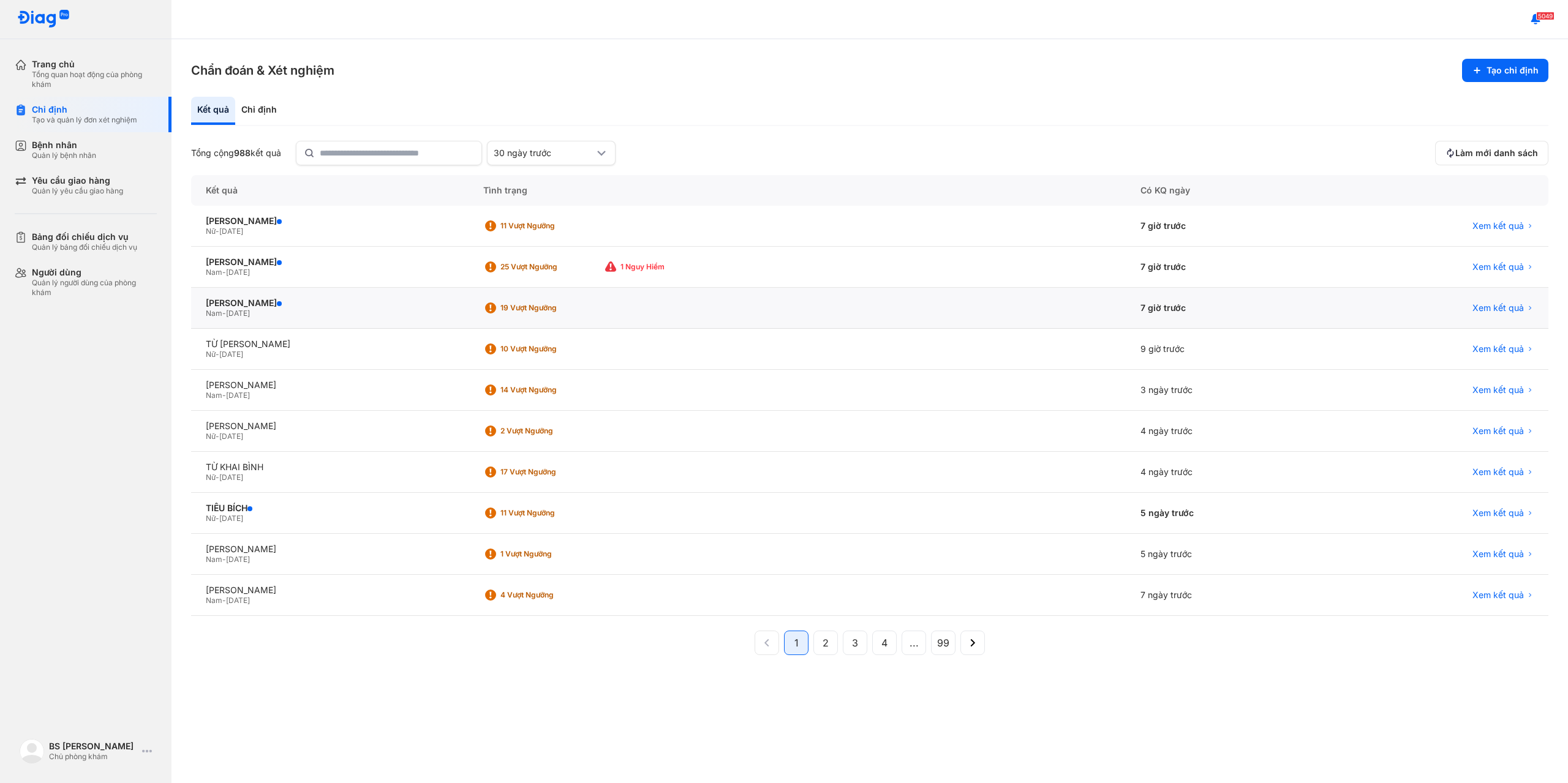
click at [244, 312] on span "09/04/1963" at bounding box center [238, 313] width 24 height 9
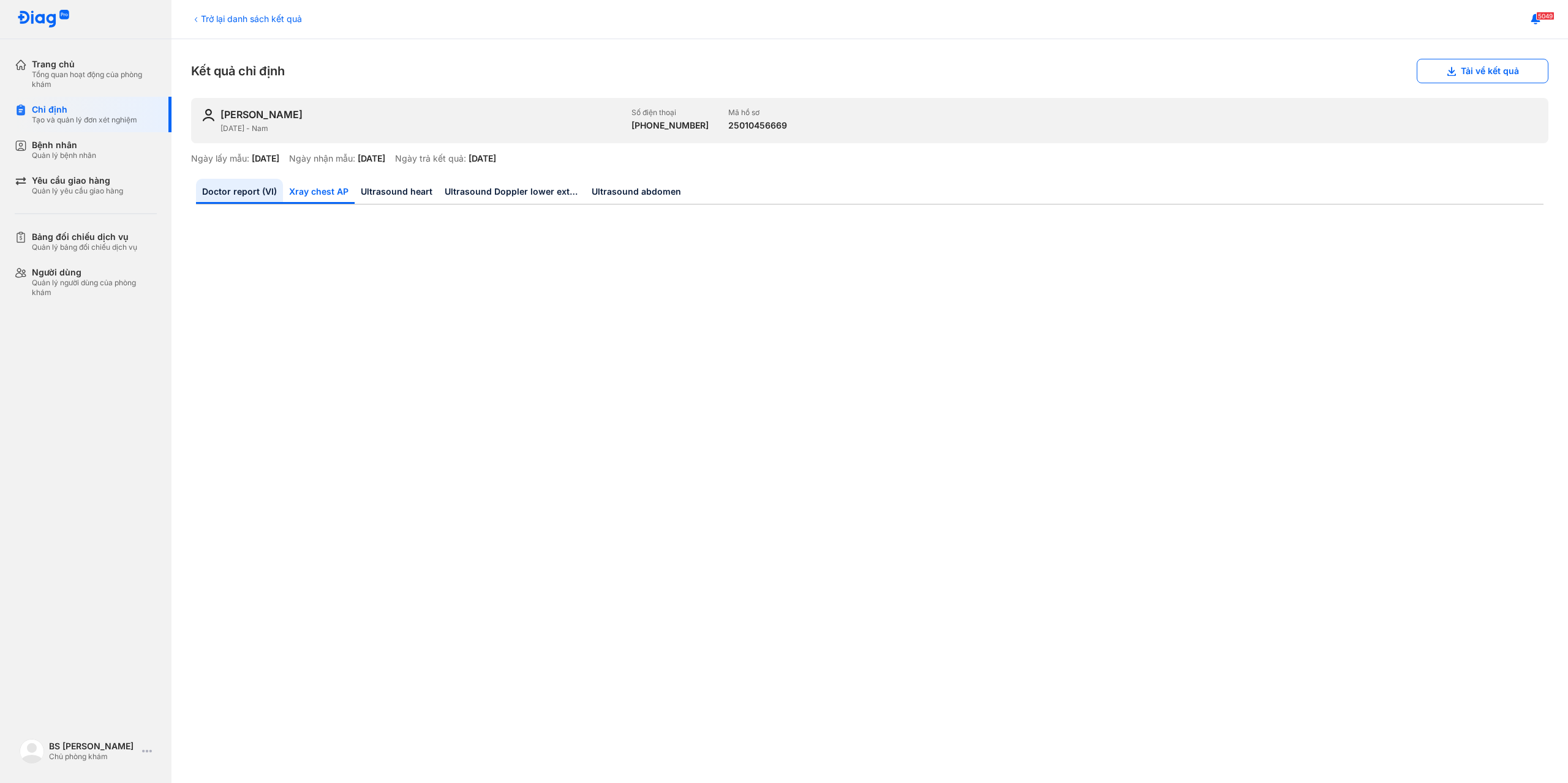
click at [309, 184] on link "Xray chest AP" at bounding box center [319, 191] width 71 height 25
click at [378, 191] on link "Ultrasound heart" at bounding box center [397, 191] width 84 height 25
click at [456, 196] on link "Ultrasound Doppler lower extremity vessels" at bounding box center [512, 191] width 147 height 25
click at [632, 189] on link "Ultrasound abdomen" at bounding box center [636, 191] width 102 height 25
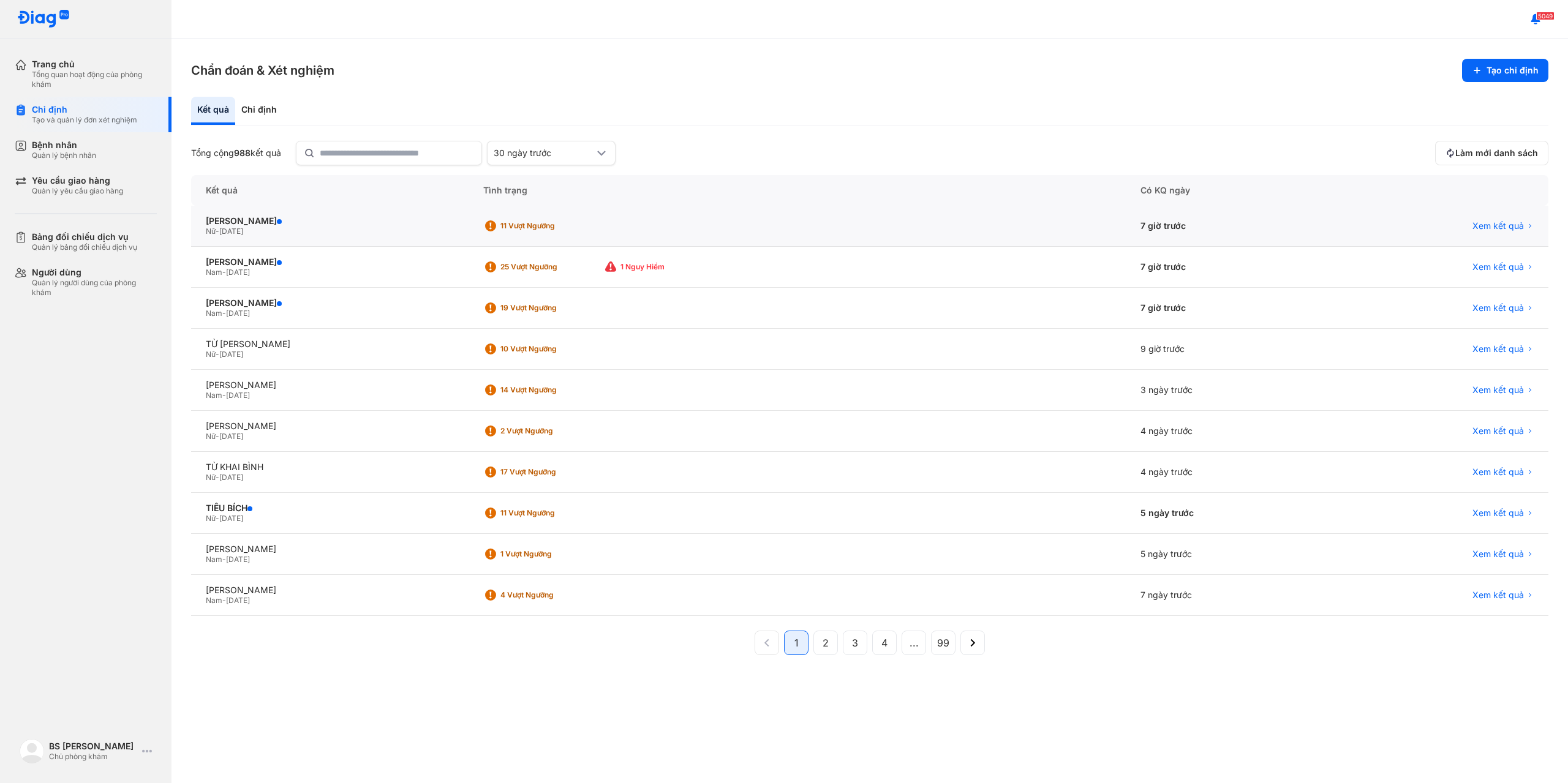
click at [500, 226] on div "11 Vượt ngưỡng" at bounding box center [549, 225] width 98 height 10
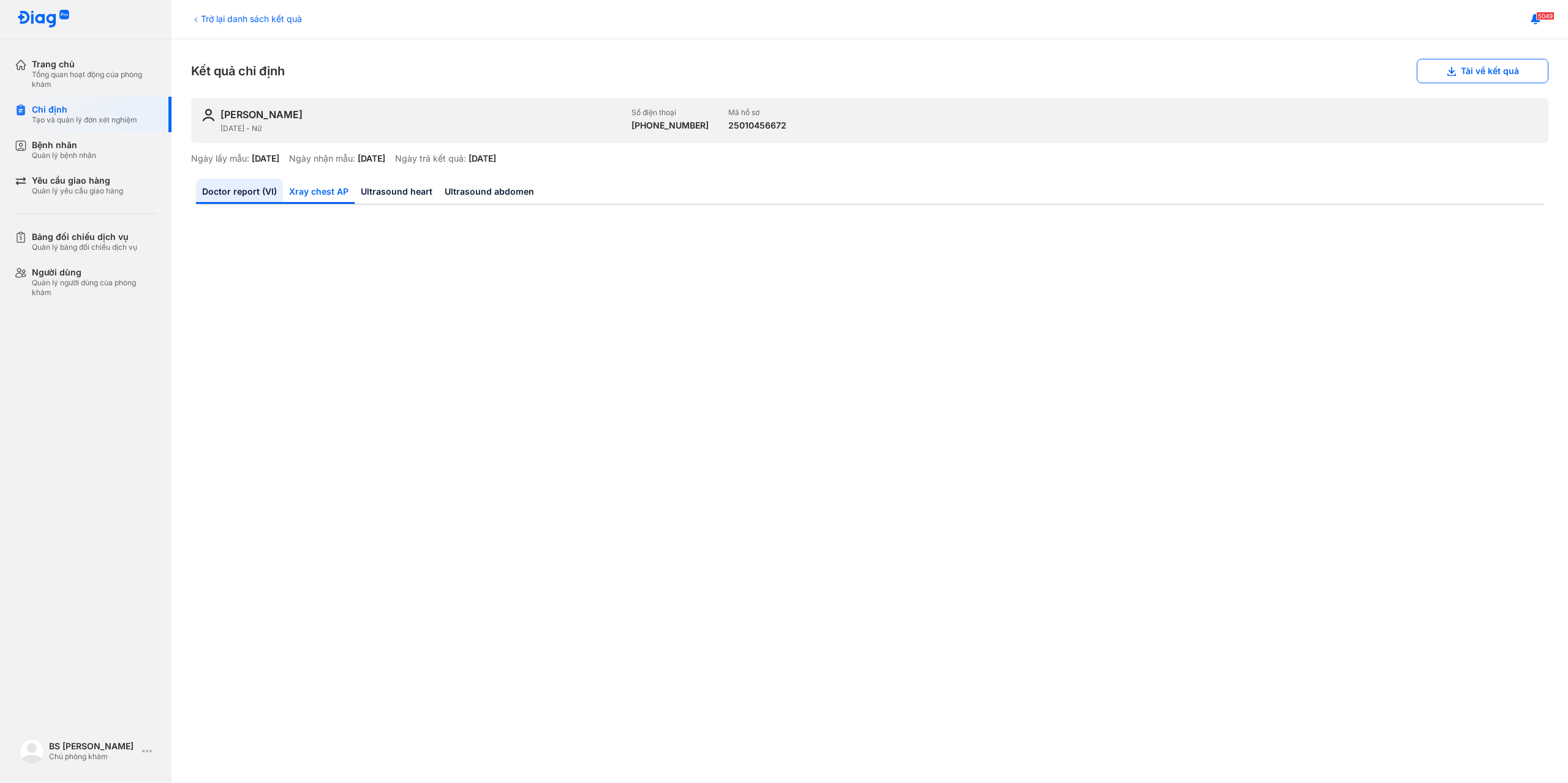
click at [309, 187] on link "Xray chest AP" at bounding box center [319, 191] width 71 height 25
click at [395, 184] on link "Ultrasound heart" at bounding box center [397, 191] width 84 height 25
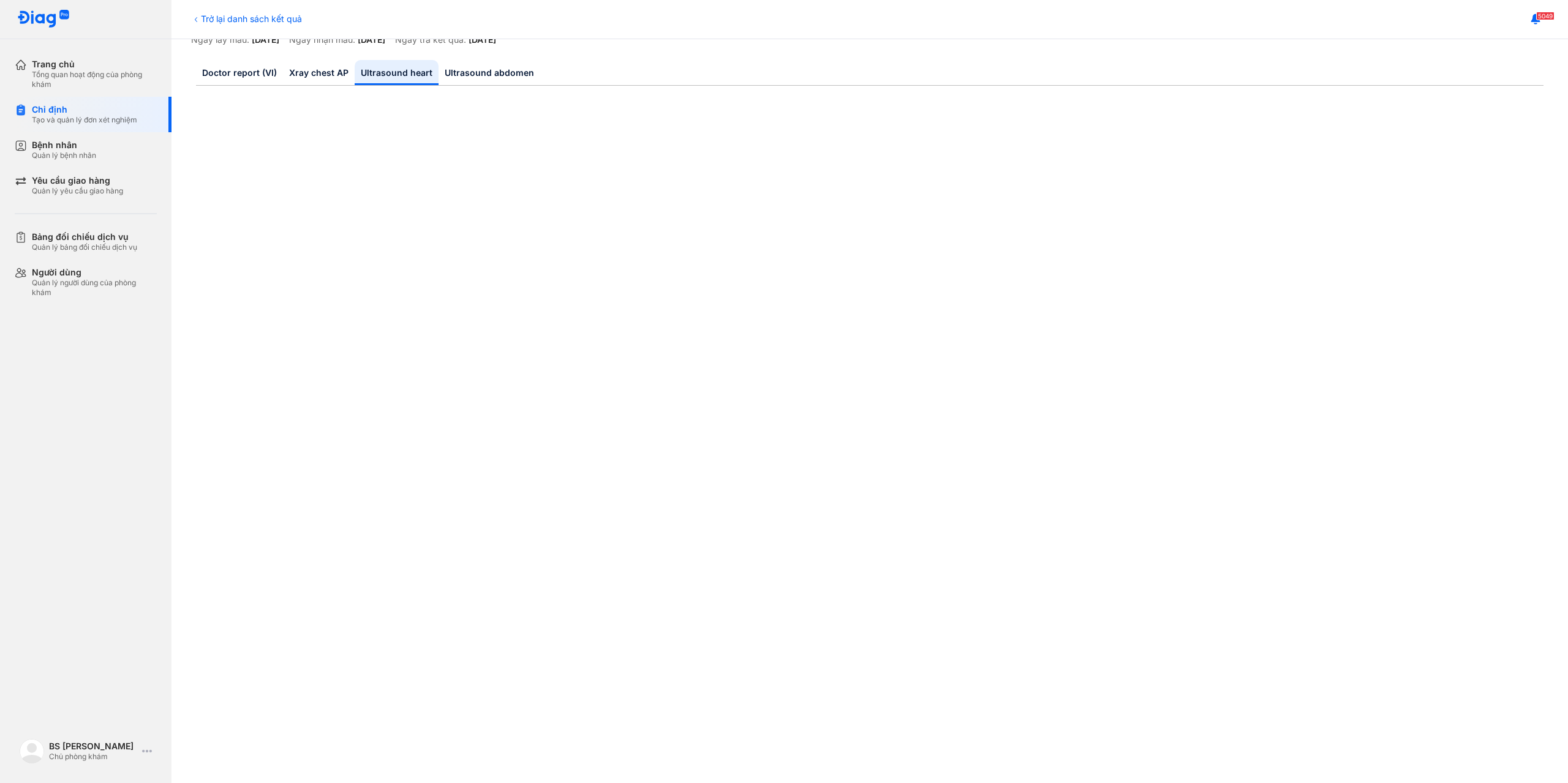
scroll to position [123, 0]
click at [461, 68] on link "Ultrasound abdomen" at bounding box center [489, 69] width 102 height 25
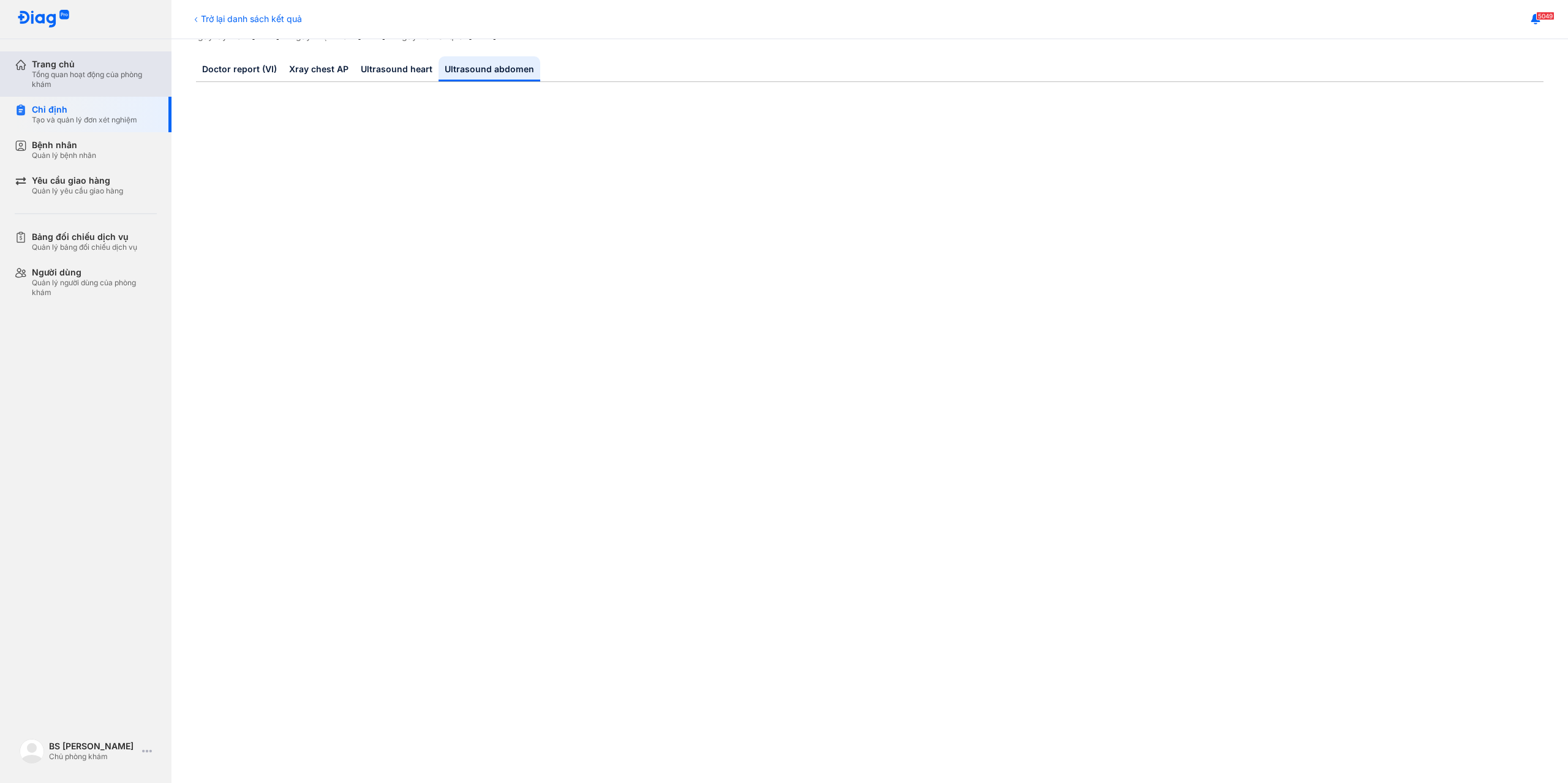
click at [69, 76] on div "Tổng quan hoạt động của phòng khám" at bounding box center [94, 79] width 125 height 20
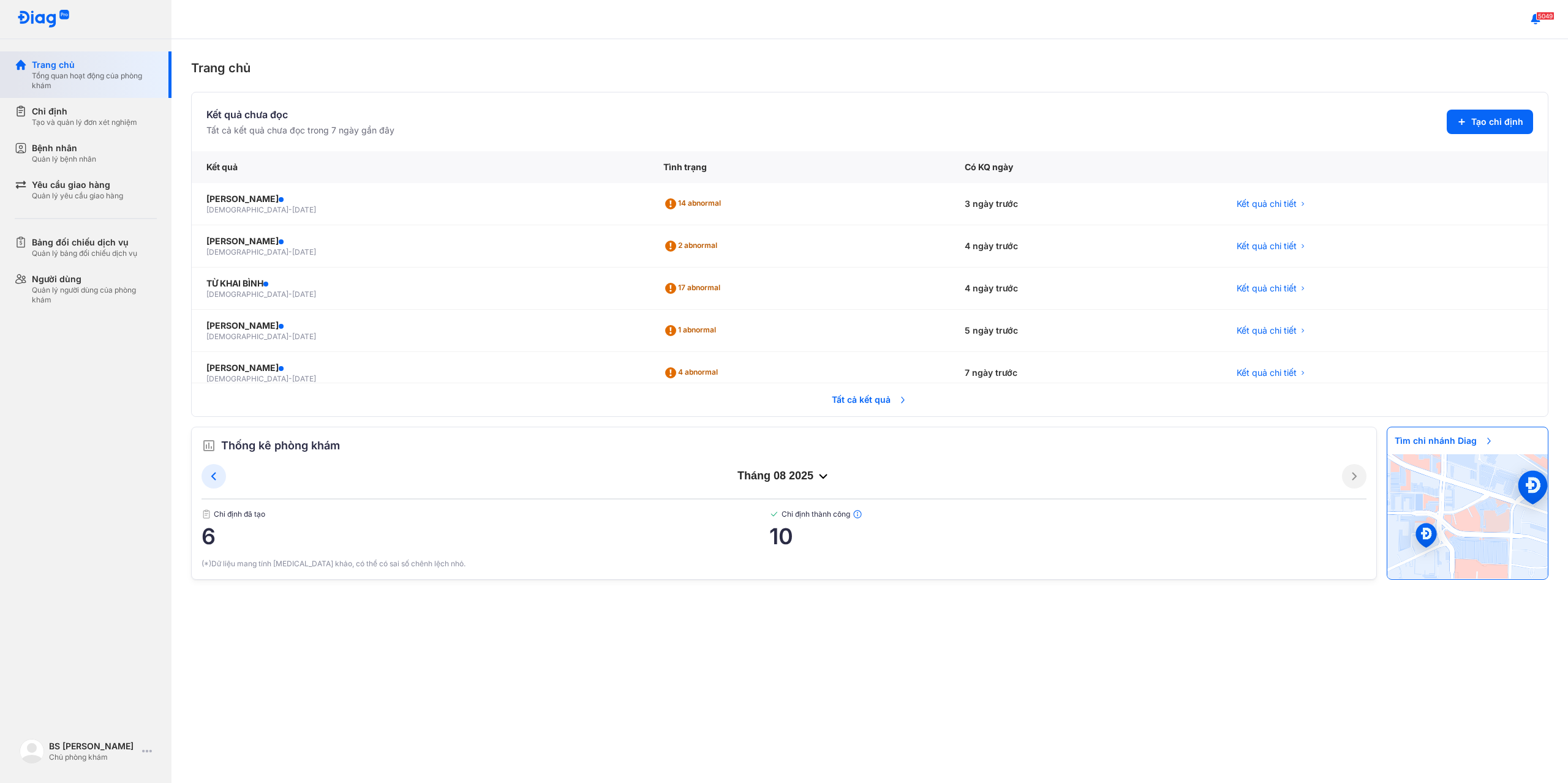
click at [68, 81] on div "Tổng quan hoạt động của phòng khám" at bounding box center [94, 81] width 125 height 20
click at [81, 79] on div "Tổng quan hoạt động của phòng khám" at bounding box center [94, 81] width 125 height 20
click at [60, 166] on div "Bệnh nhân Quản lý bệnh nhân" at bounding box center [92, 153] width 157 height 37
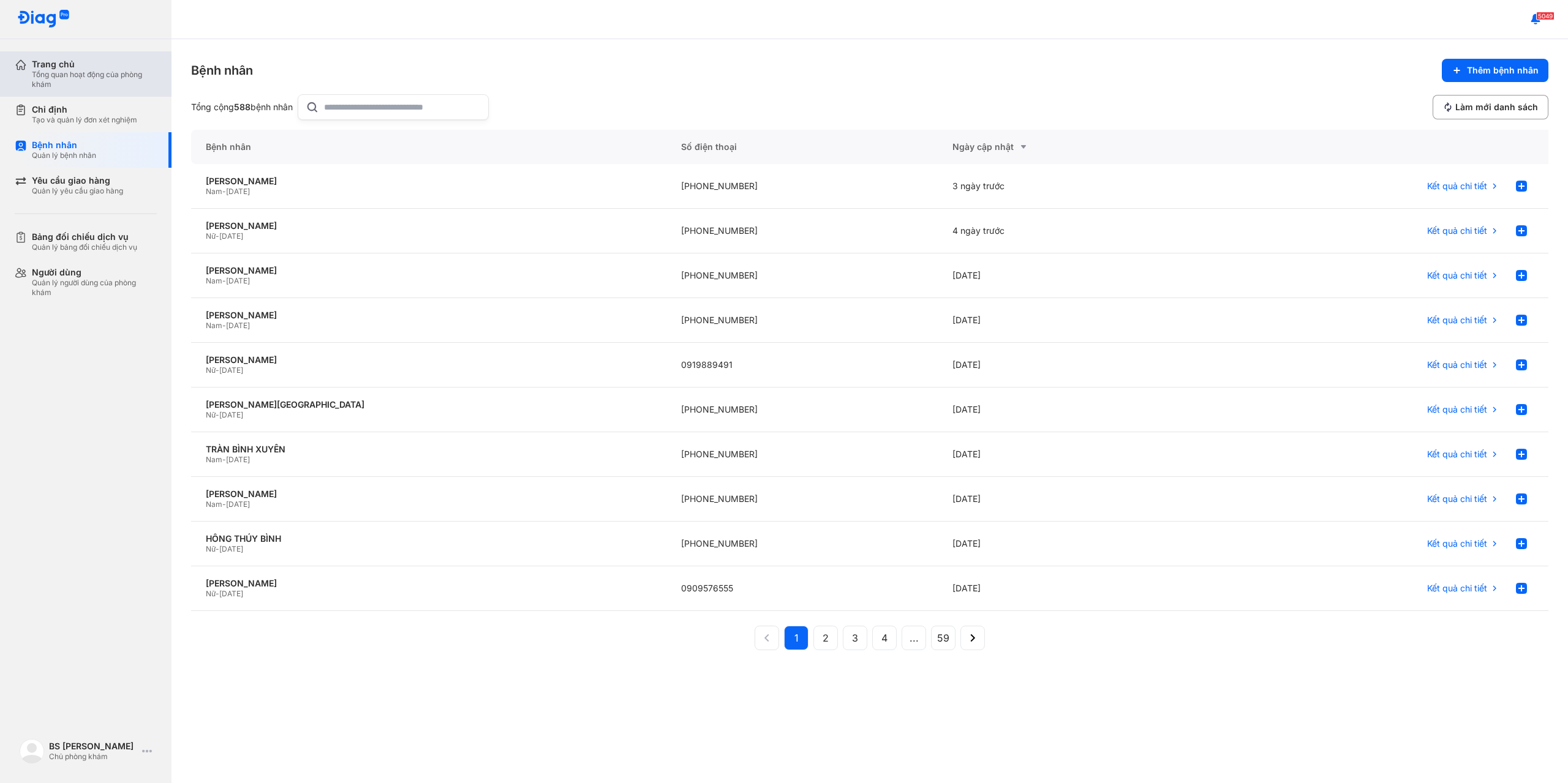
click at [47, 71] on div "Tổng quan hoạt động của phòng khám" at bounding box center [94, 79] width 125 height 20
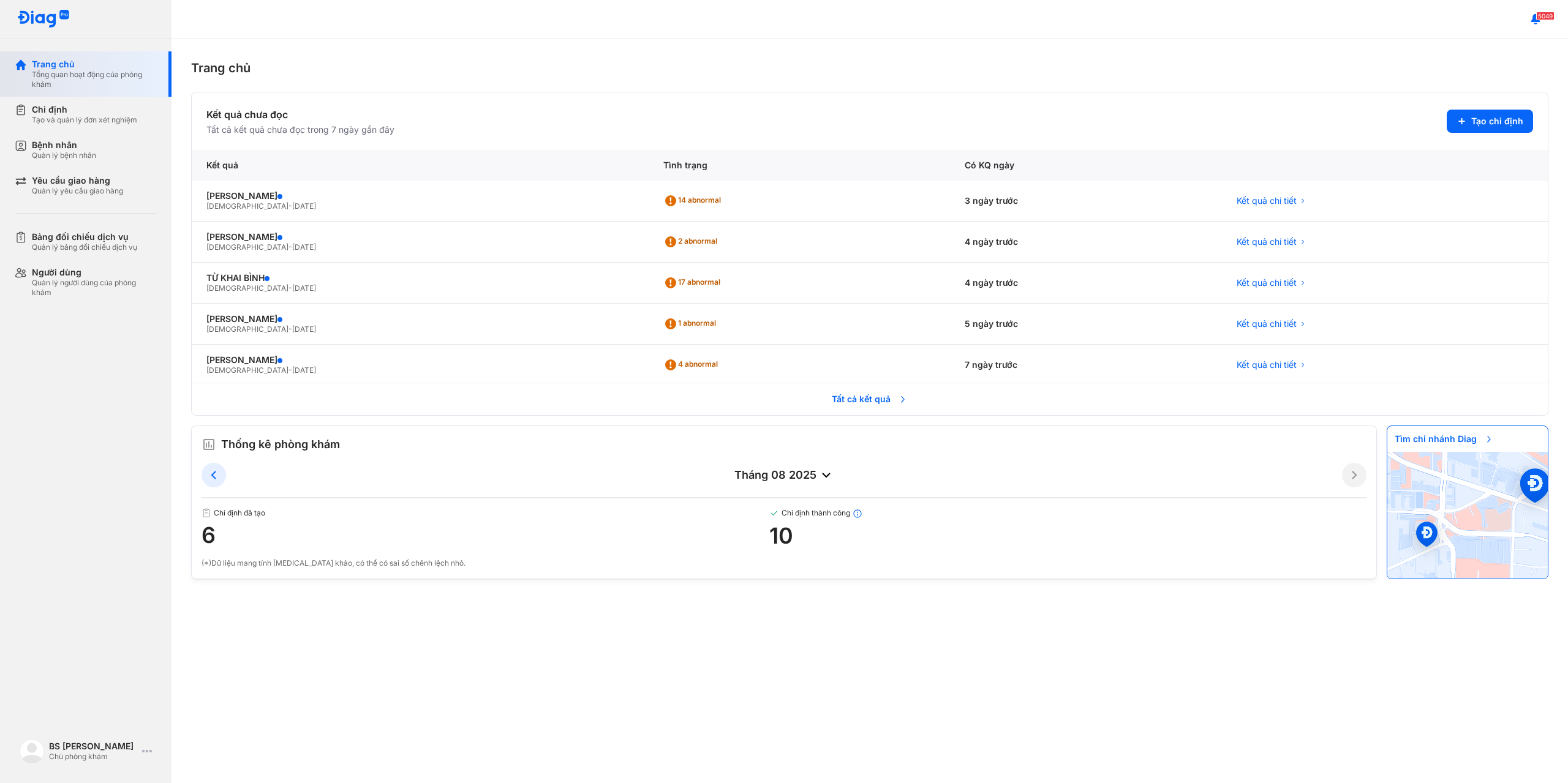
click at [62, 84] on div "Tổng quan hoạt động của phòng khám" at bounding box center [94, 79] width 125 height 20
click at [62, 151] on div "Quản lý bệnh nhân" at bounding box center [64, 155] width 64 height 10
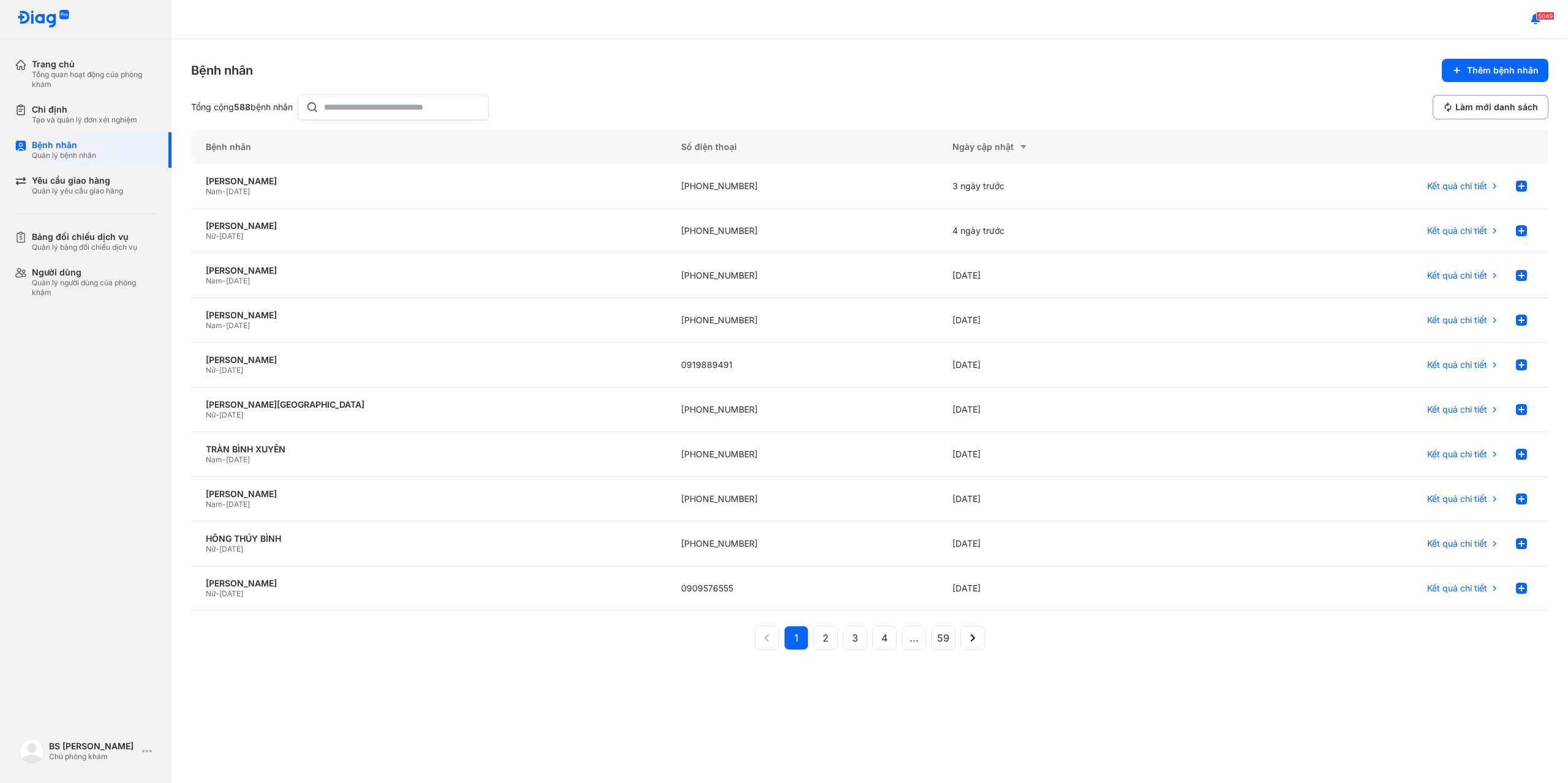
click at [327, 102] on div at bounding box center [393, 107] width 191 height 26
click at [327, 102] on input "text" at bounding box center [402, 107] width 157 height 24
click at [352, 107] on input "text" at bounding box center [402, 107] width 157 height 24
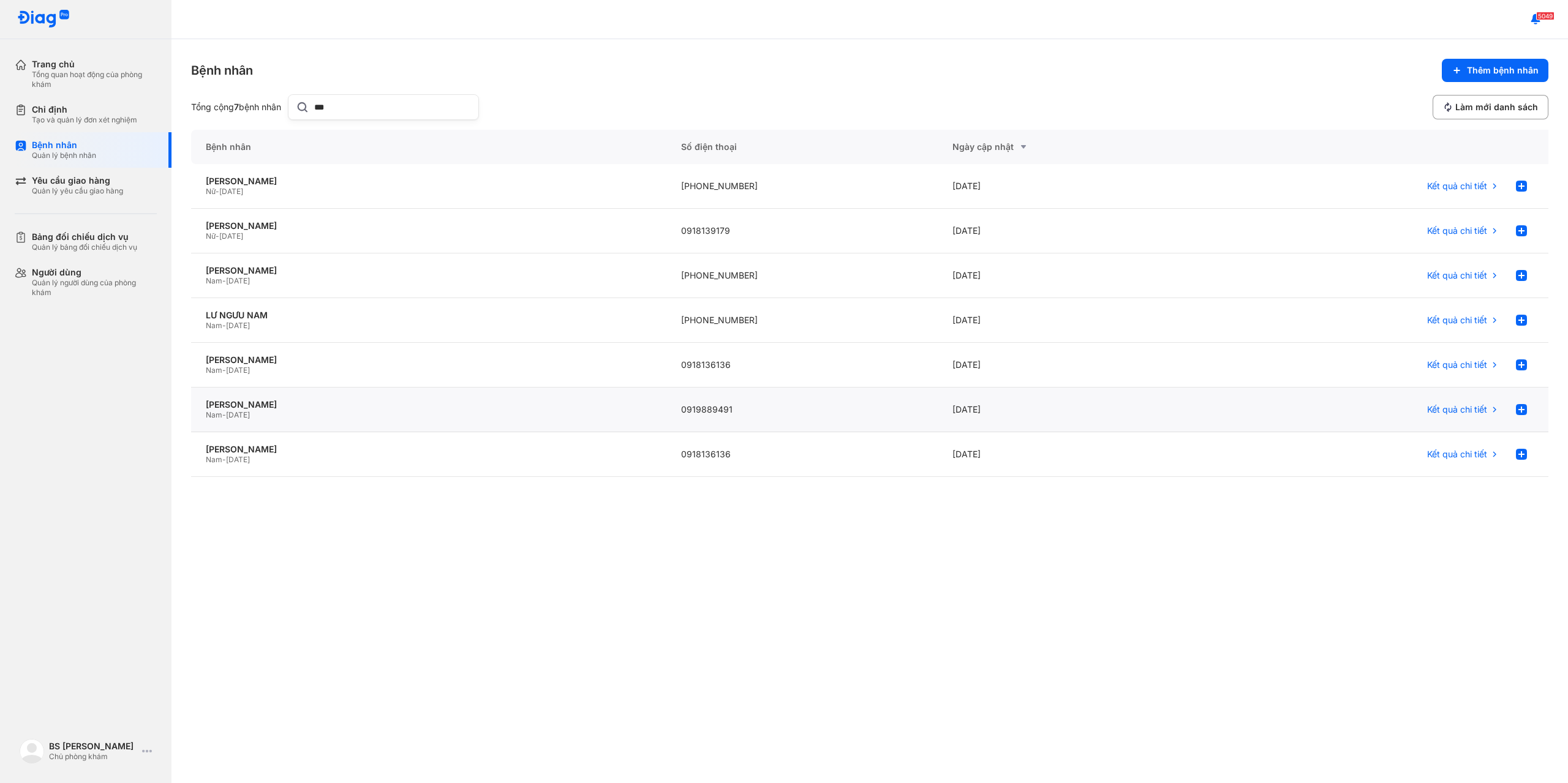
type input "***"
click at [249, 411] on span "[DATE]" at bounding box center [238, 415] width 24 height 9
click at [275, 271] on div "[PERSON_NAME]" at bounding box center [429, 271] width 446 height 11
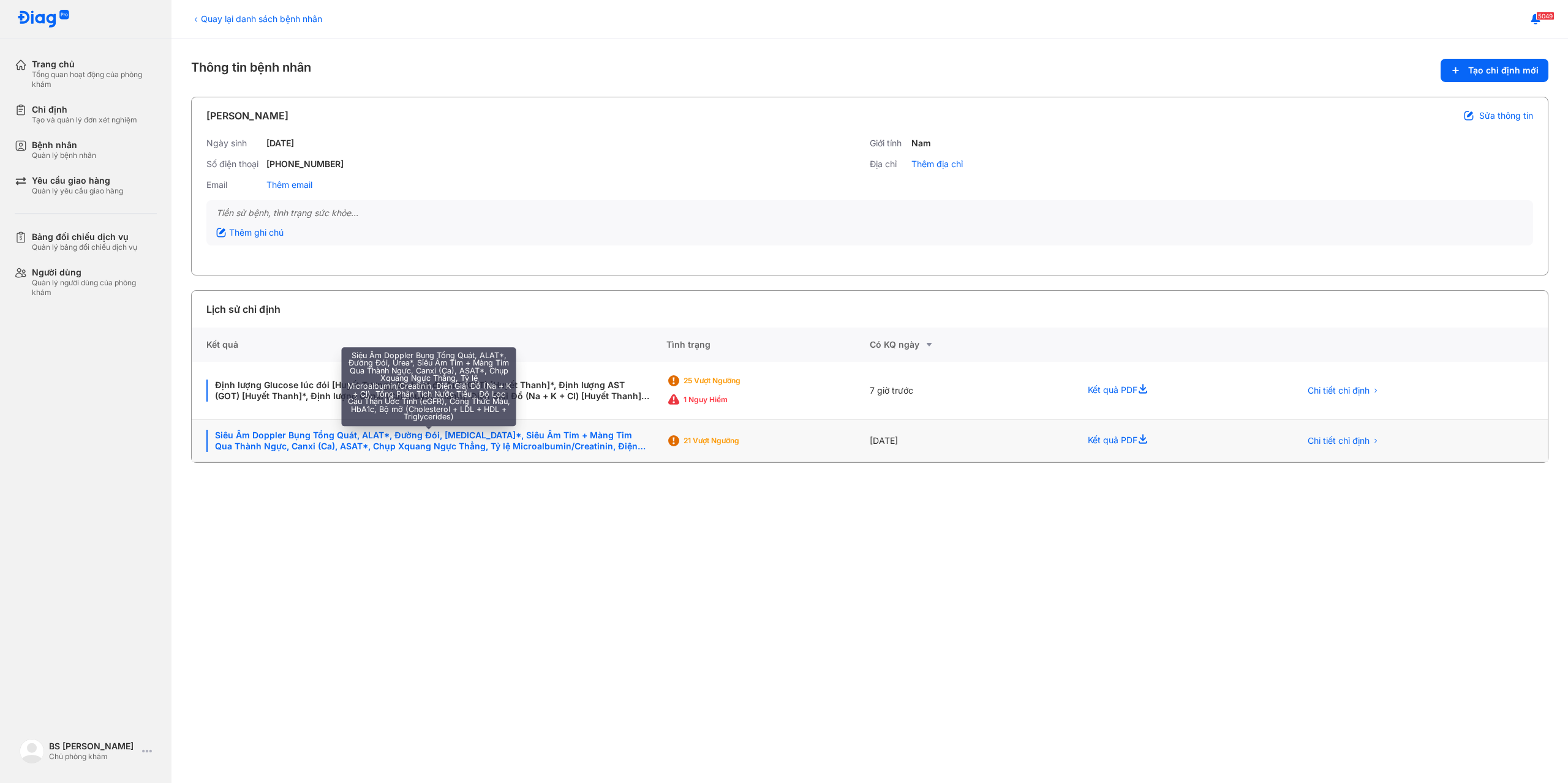
click at [433, 439] on div "Siêu Âm Doppler Bụng Tổng Quát, ALAT*, Đường Đói, Urea*, Siêu Âm Tim + Màng Tim…" at bounding box center [429, 441] width 445 height 22
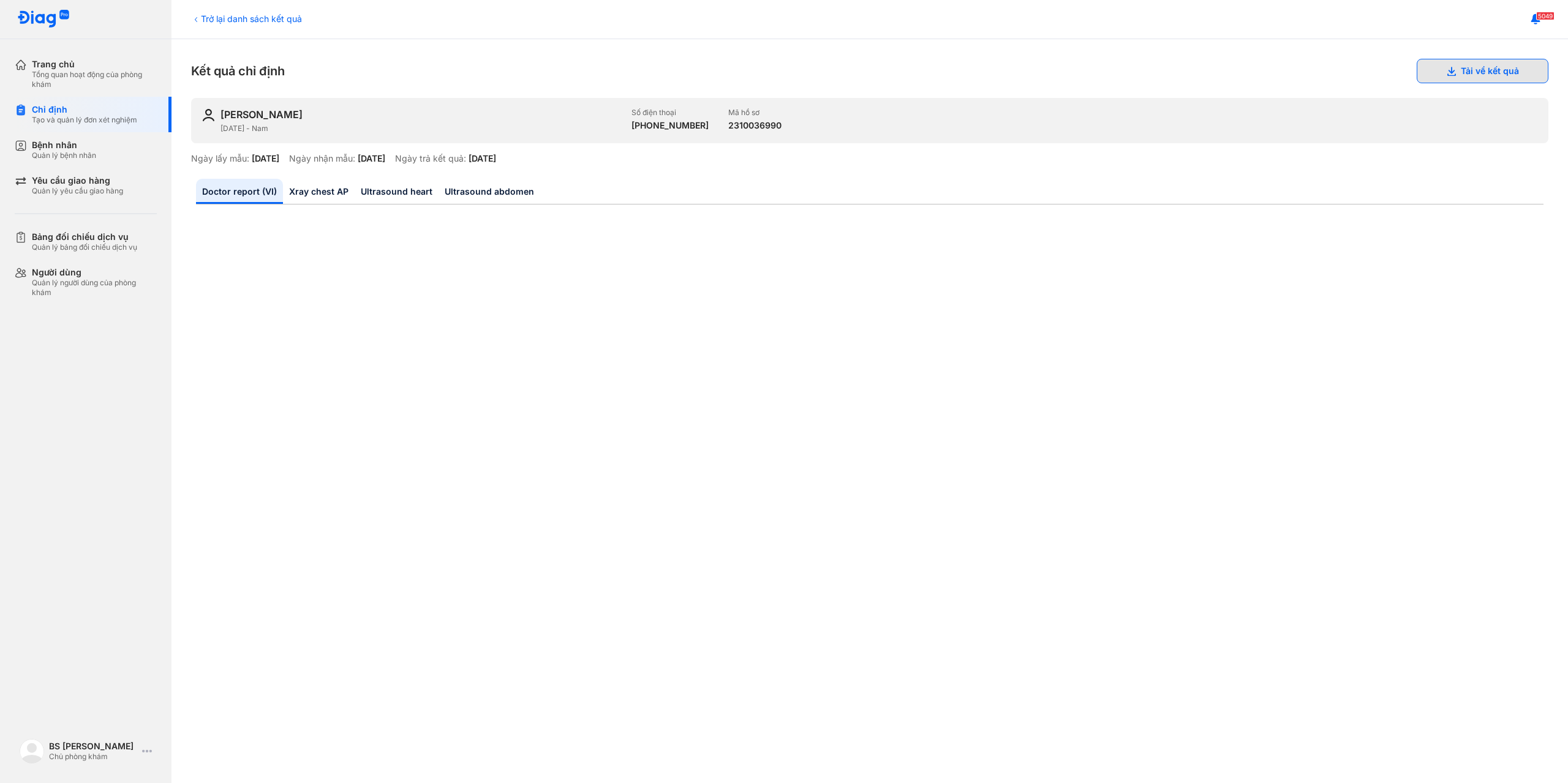
click at [1455, 67] on button "Tải về kết quả" at bounding box center [1482, 71] width 132 height 24
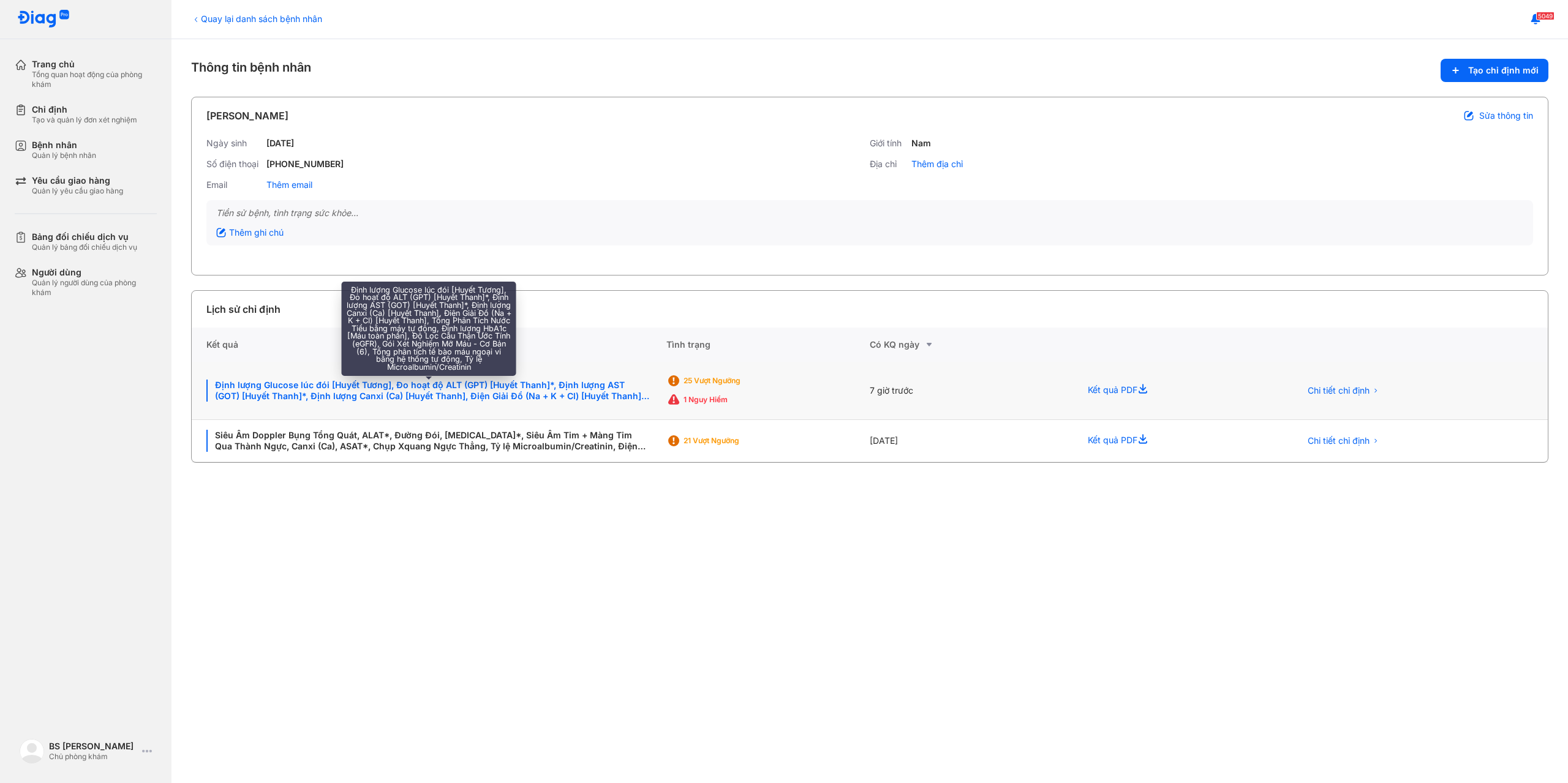
click at [452, 394] on div "Định lượng Glucose lúc đói [Huyết Tương], Đo hoạt độ ALT (GPT) [Huyết Thanh]*, …" at bounding box center [429, 391] width 445 height 22
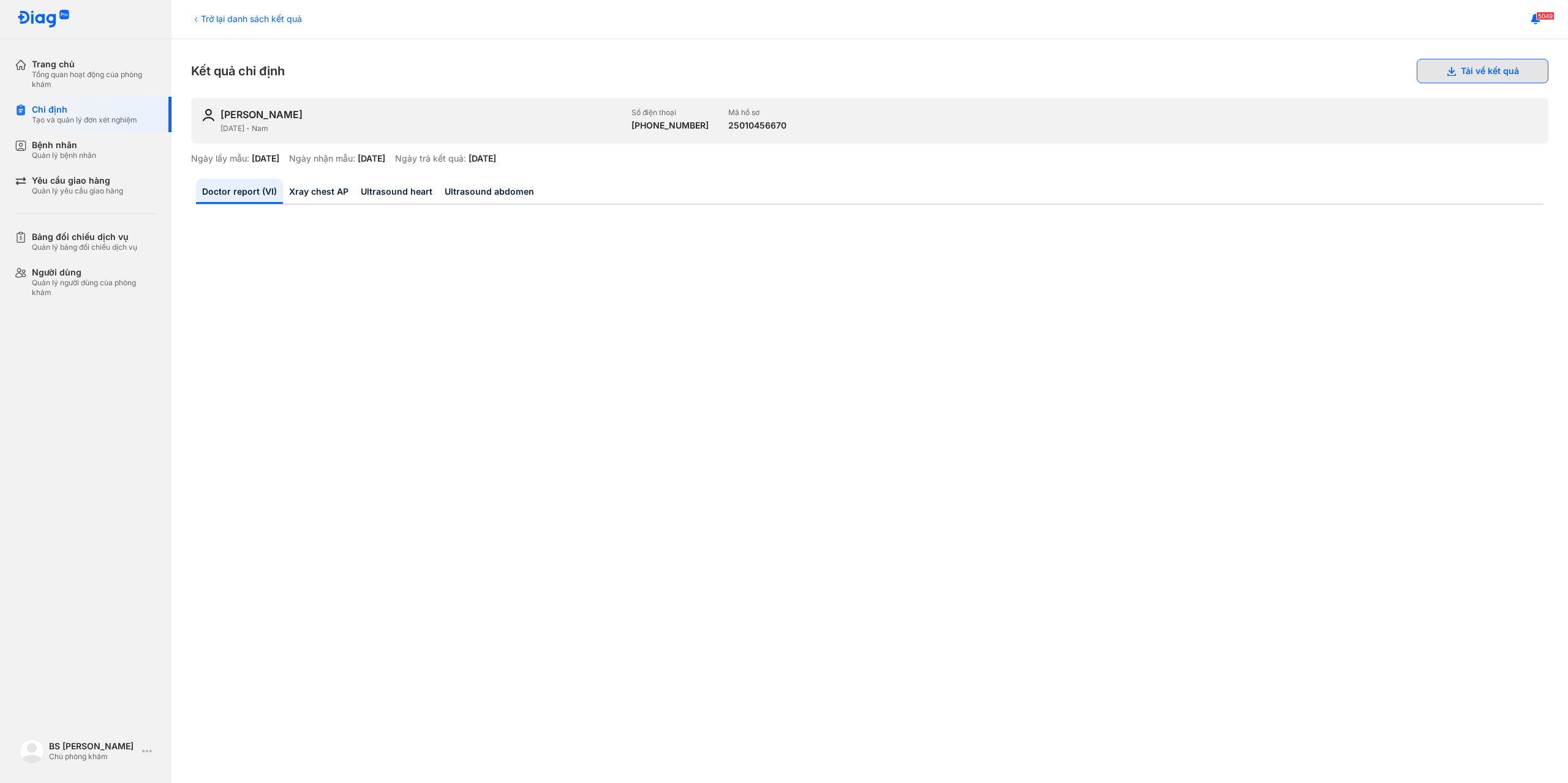
click at [1476, 74] on button "Tải về kết quả" at bounding box center [1482, 71] width 132 height 24
click at [45, 67] on div "Trang chủ" at bounding box center [94, 64] width 125 height 11
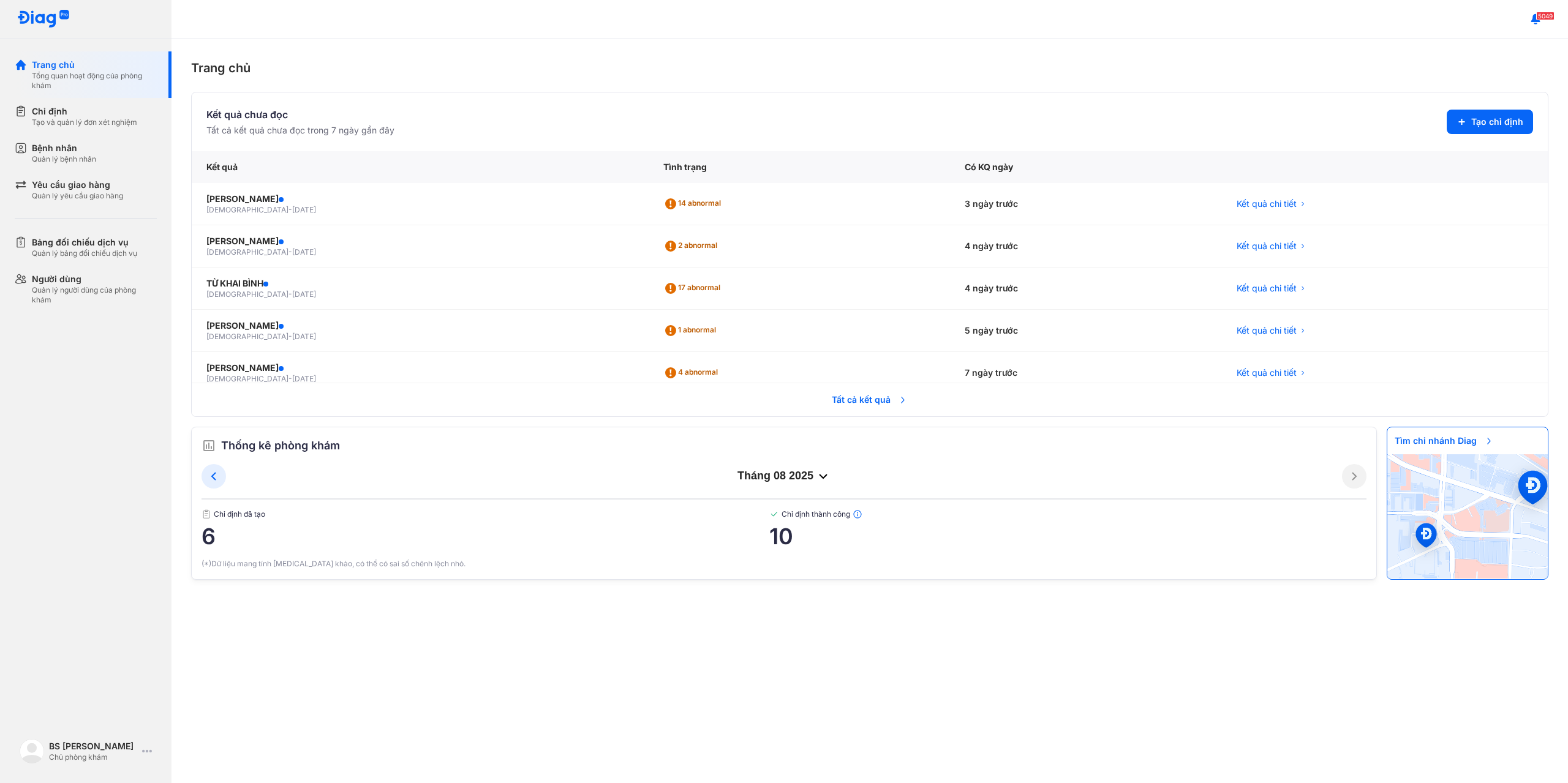
click at [848, 398] on span "Tất cả kết quả" at bounding box center [869, 399] width 90 height 27
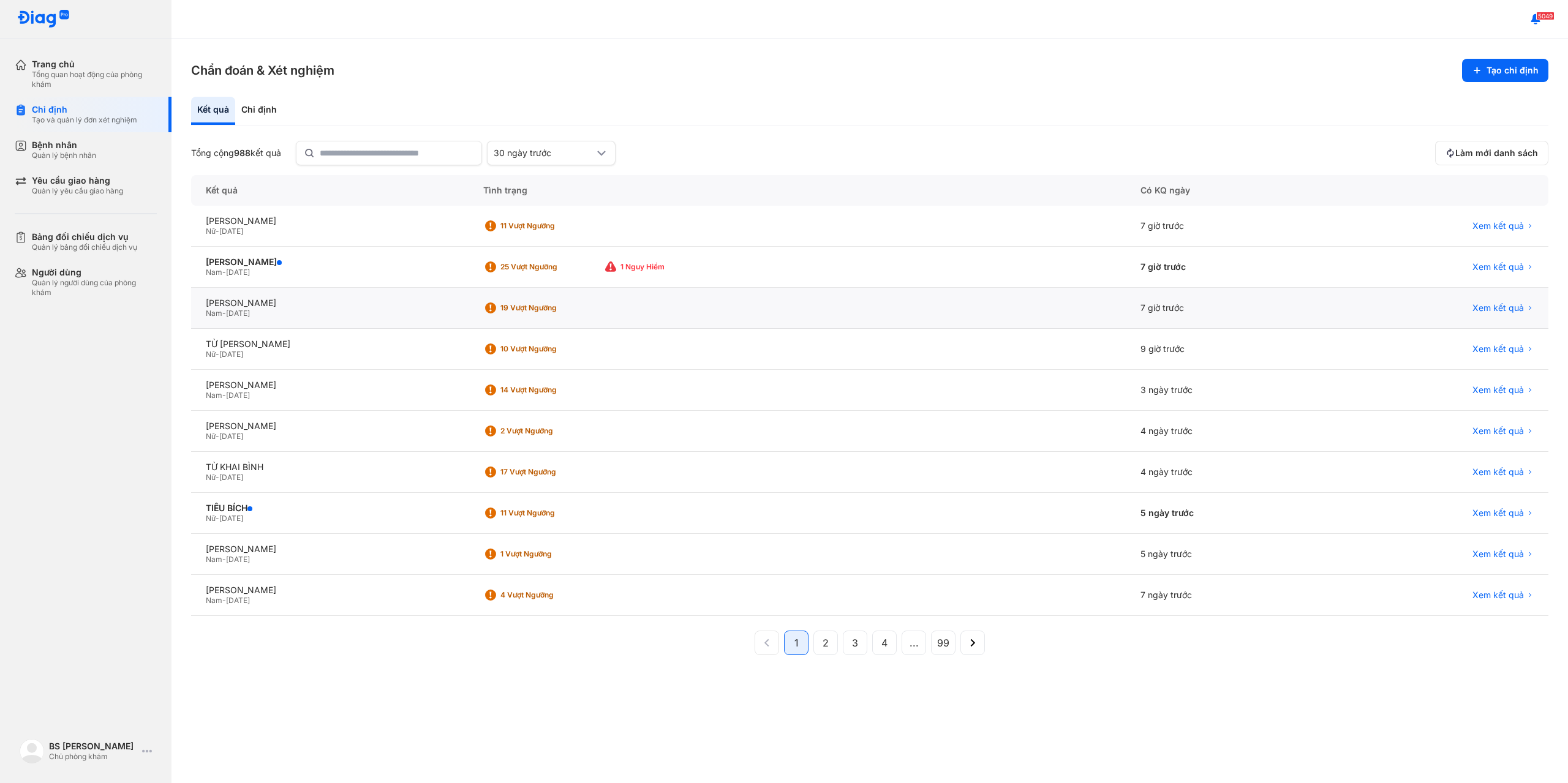
click at [233, 296] on div "TRẦN CHÍ Ý Nam - 09/04/1963" at bounding box center [329, 308] width 277 height 41
click at [233, 296] on div "TRẦN CHÍ Ý Nam - 09/04/1963" at bounding box center [329, 308] width 277 height 41
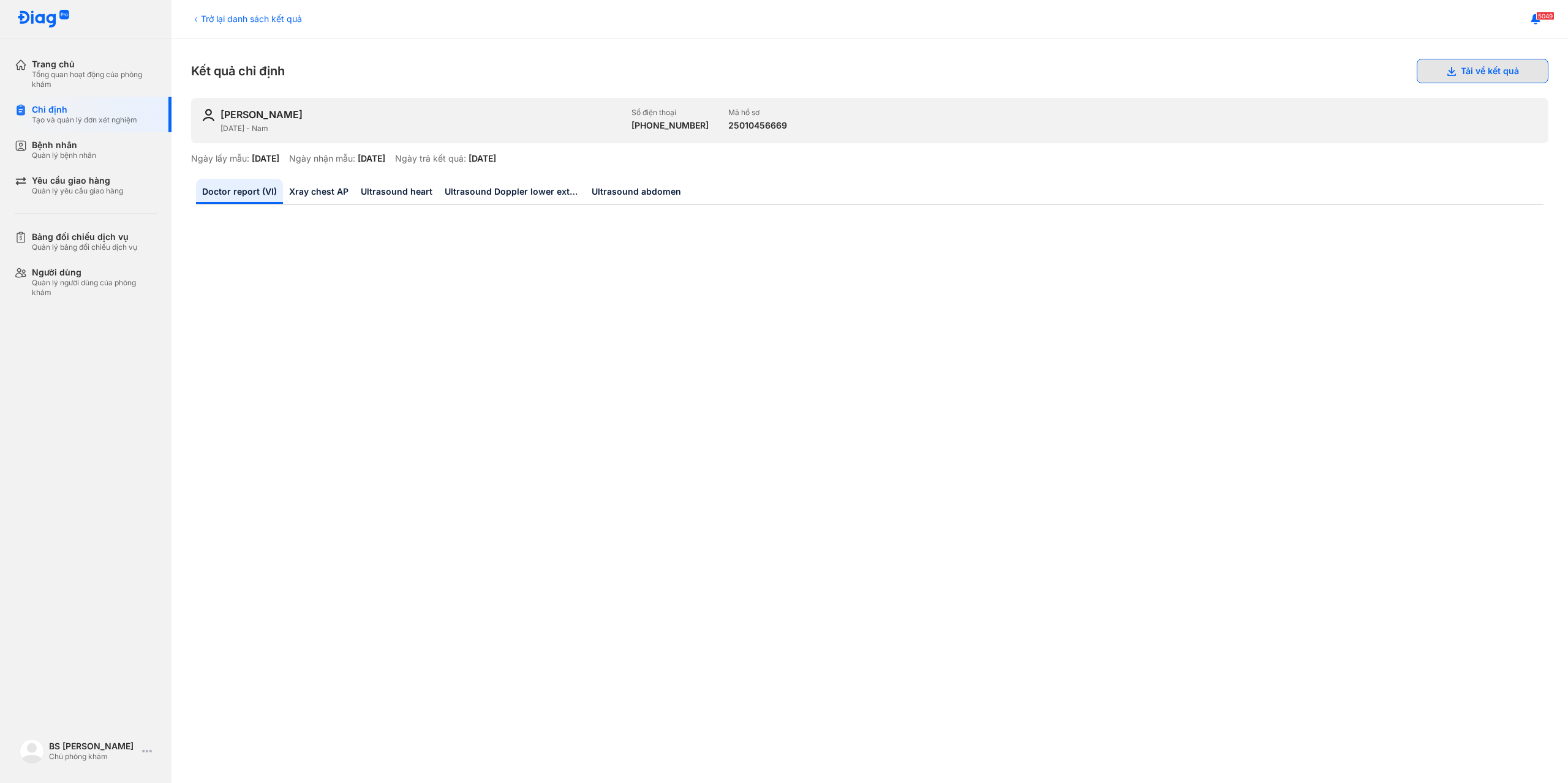
click at [1468, 69] on button "Tải về kết quả" at bounding box center [1482, 71] width 132 height 24
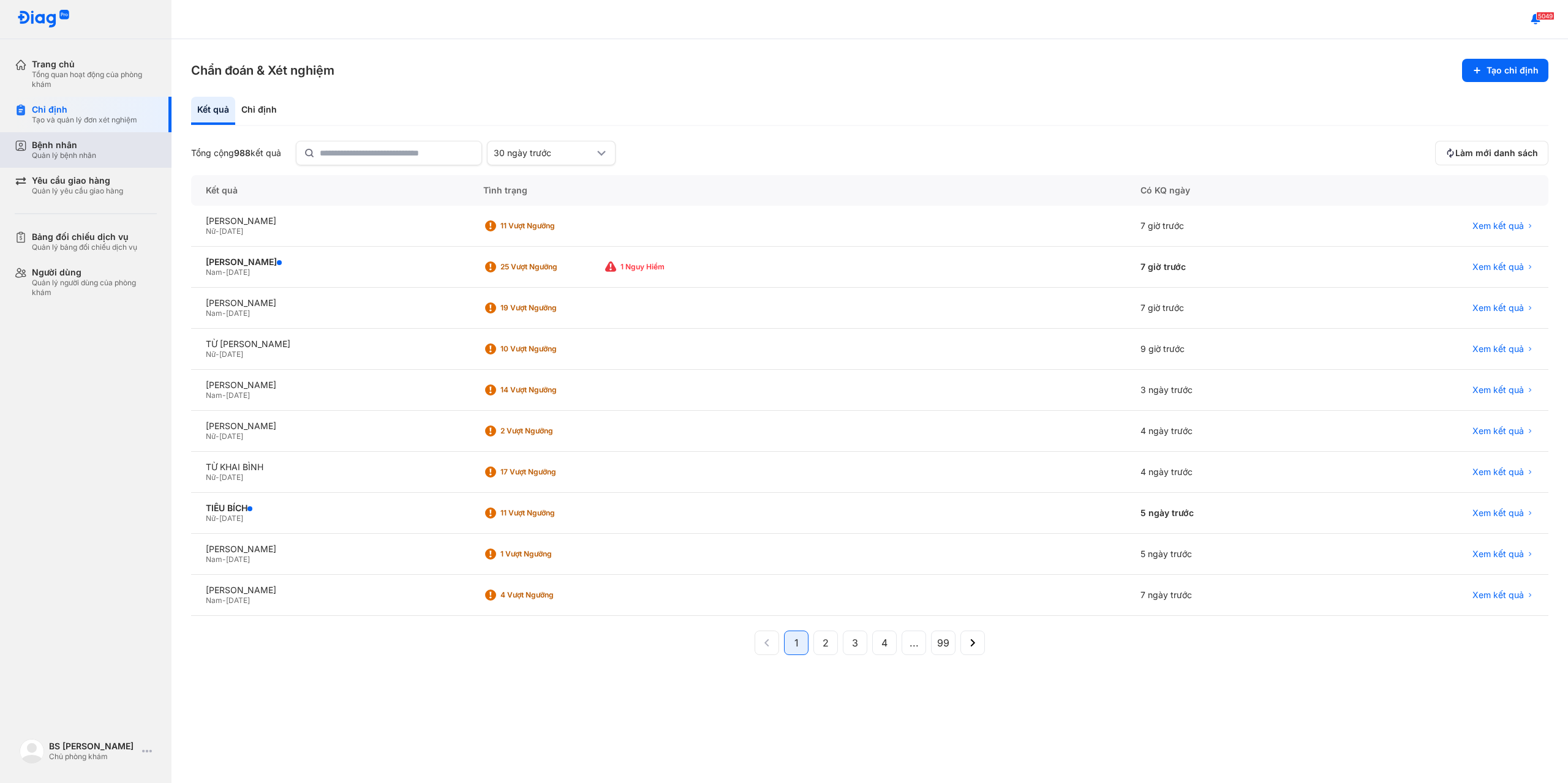
click at [66, 136] on div "Bệnh nhân Quản lý bệnh nhân" at bounding box center [92, 150] width 157 height 35
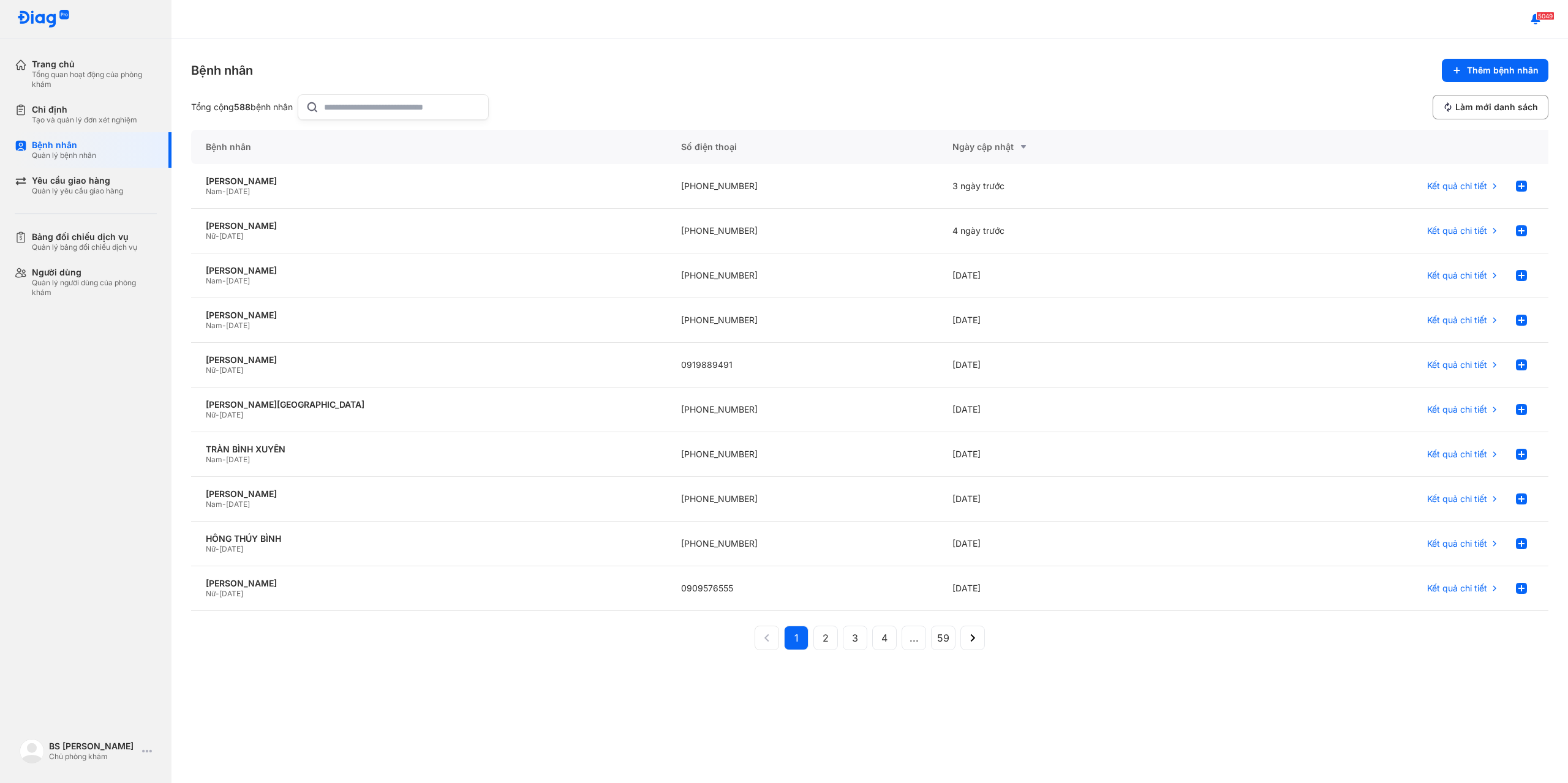
click at [358, 107] on input "text" at bounding box center [402, 107] width 157 height 24
paste input "*"
paste input "**"
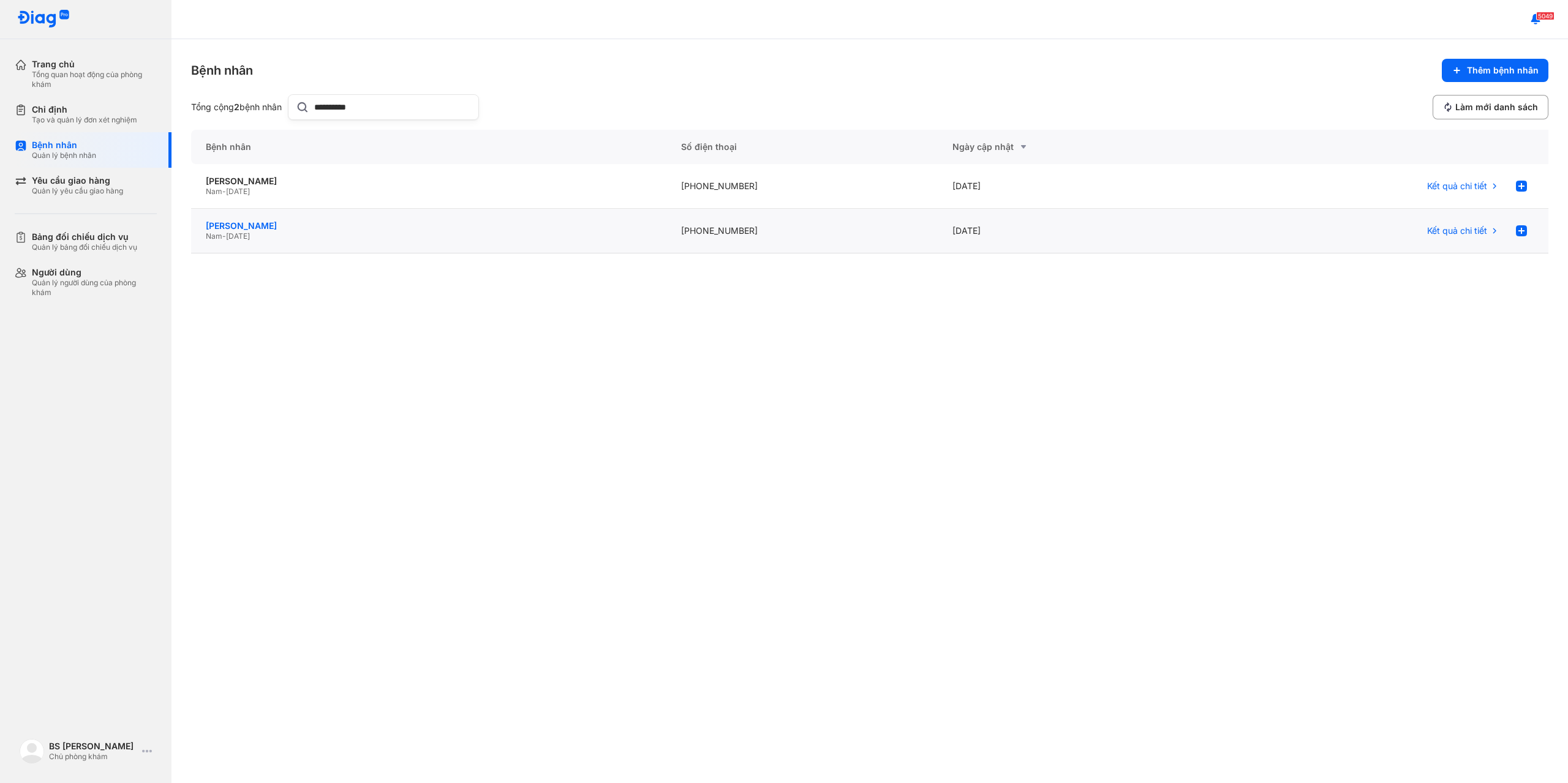
type input "**********"
click at [250, 221] on div "[PERSON_NAME]" at bounding box center [429, 225] width 446 height 11
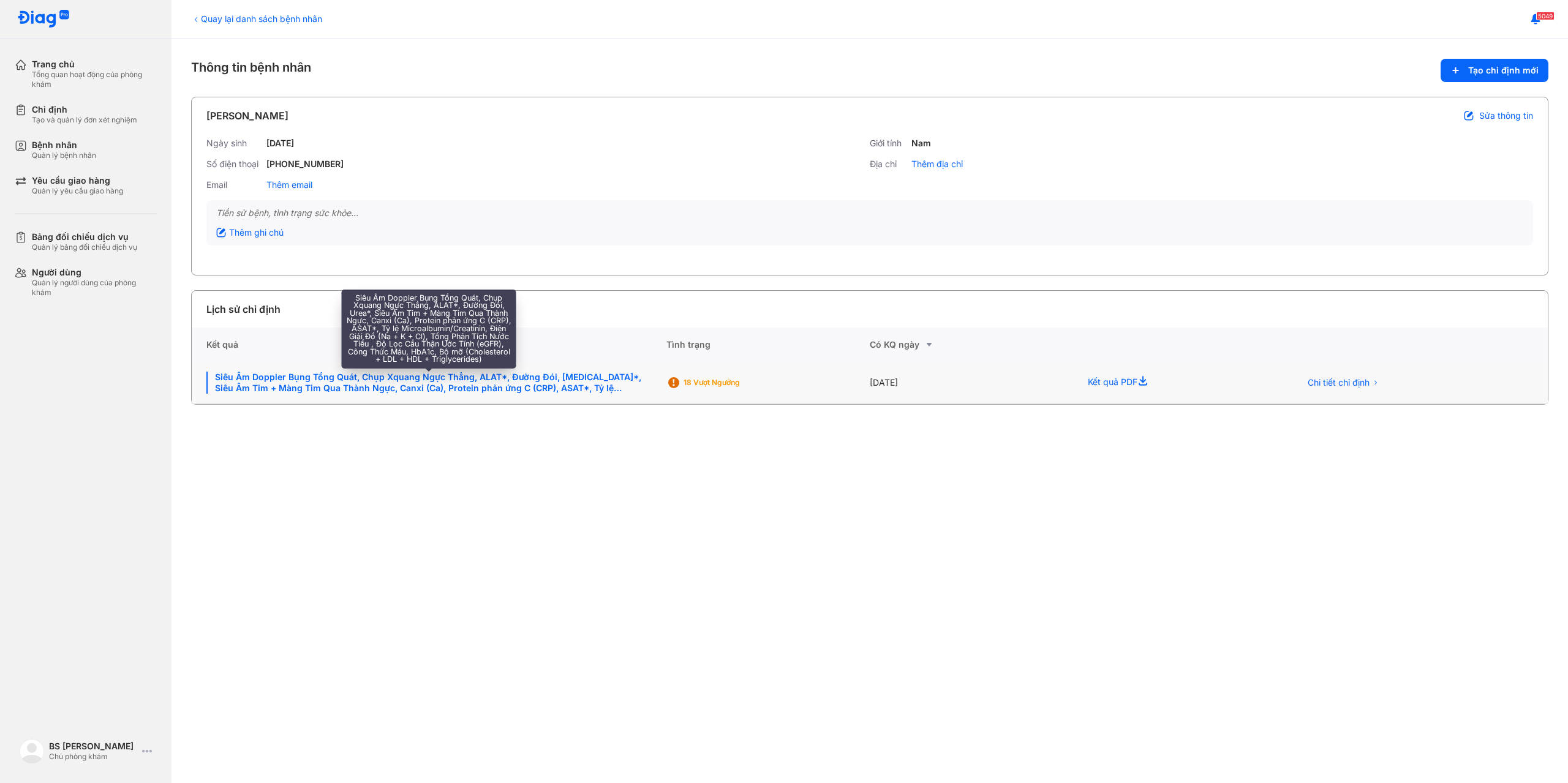
click at [343, 379] on div "Siêu Âm Doppler Bụng Tổng Quát, Chụp Xquang Ngực Thẳng, ALAT*, Đường Đói, Urea*…" at bounding box center [429, 383] width 445 height 22
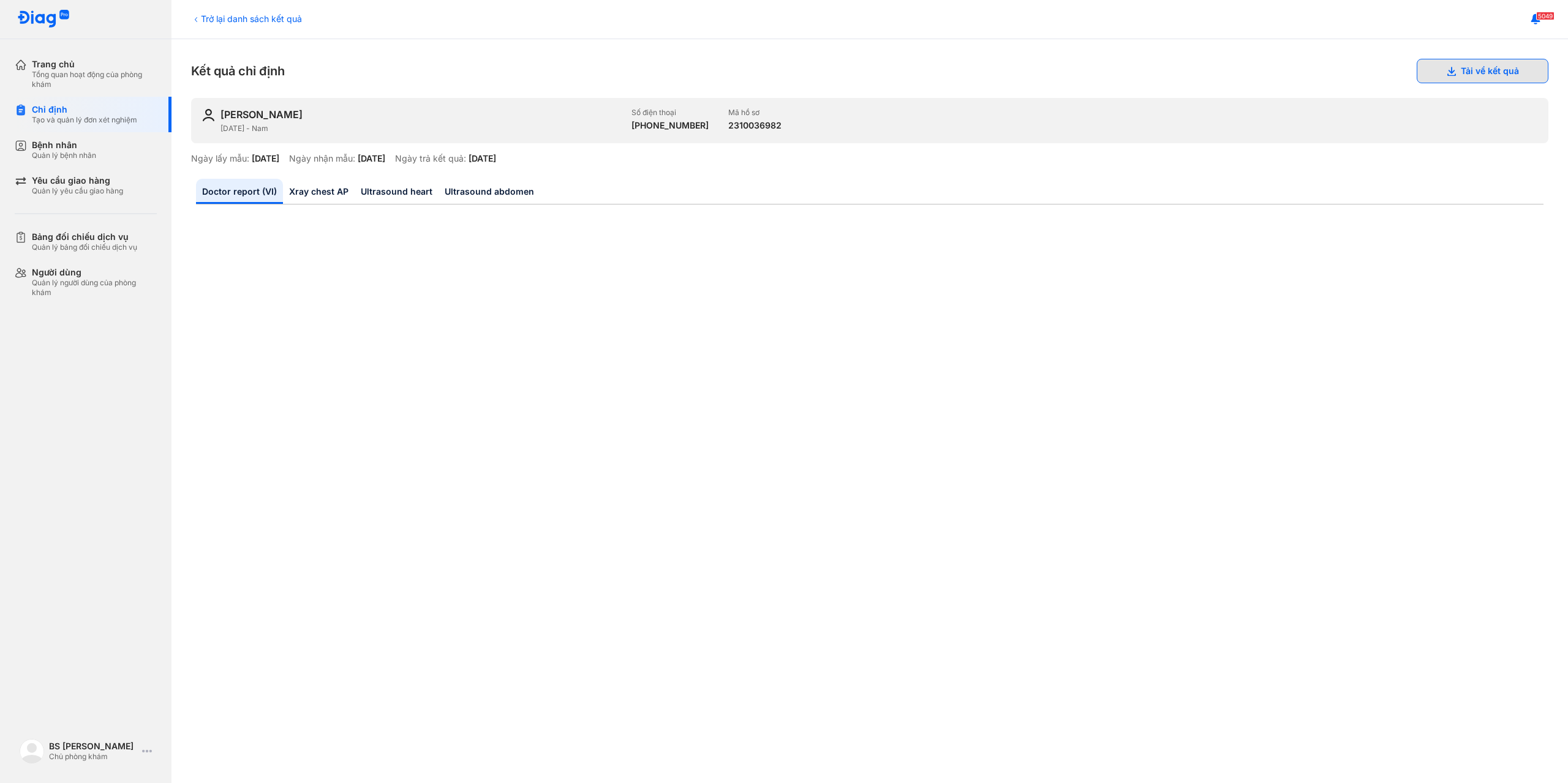
click at [1447, 68] on use at bounding box center [1451, 71] width 9 height 9
